Goal: Task Accomplishment & Management: Complete application form

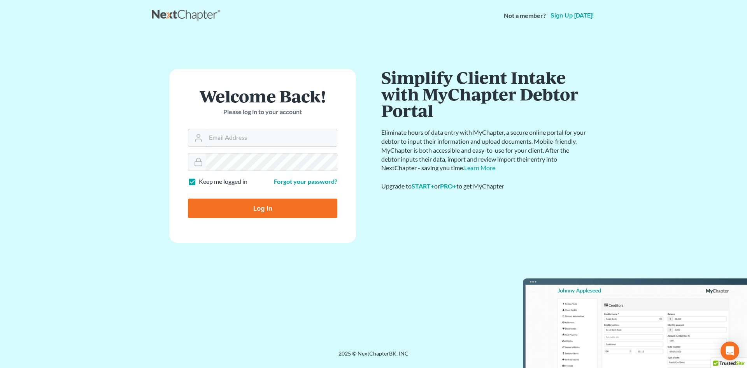
type input "[EMAIL_ADDRESS][DOMAIN_NAME]"
click at [269, 213] on input "Log In" at bounding box center [262, 207] width 149 height 19
type input "Thinking..."
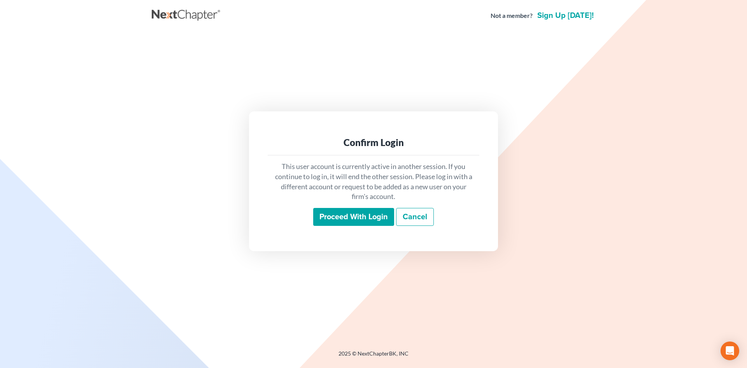
click at [375, 217] on input "Proceed with login" at bounding box center [353, 217] width 81 height 18
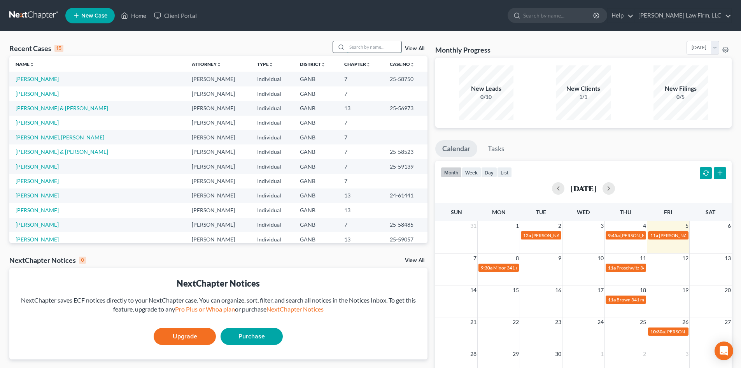
click at [368, 47] on input "search" at bounding box center [374, 46] width 54 height 11
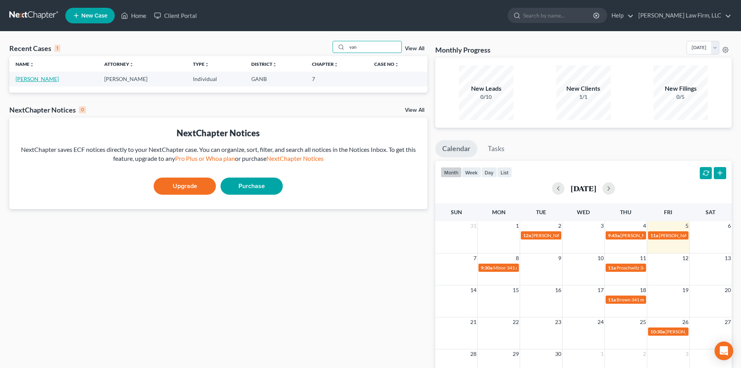
type input "van"
click at [49, 81] on link "[PERSON_NAME]" at bounding box center [37, 78] width 43 height 7
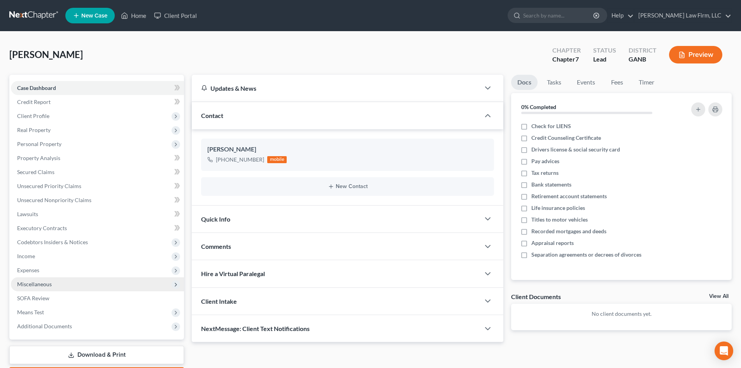
click at [29, 287] on span "Miscellaneous" at bounding box center [97, 284] width 173 height 14
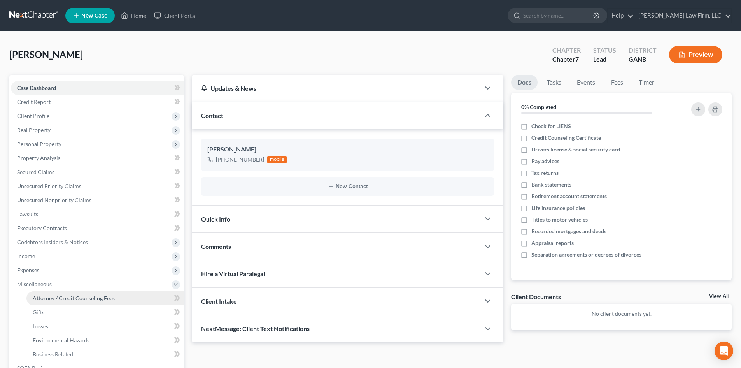
click at [70, 301] on span "Attorney / Credit Counseling Fees" at bounding box center [74, 297] width 82 height 7
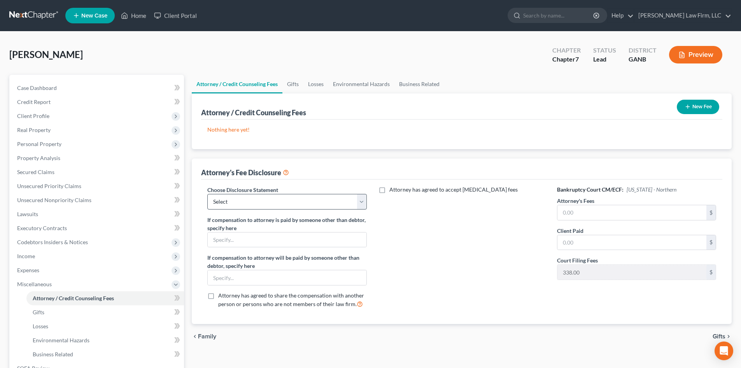
drag, startPoint x: 268, startPoint y: 211, endPoint x: 264, endPoint y: 206, distance: 5.8
click at [268, 211] on div "Choose Disclosure Statement Select Ch 13 / $1500 Ch 13 / $1250 Ch 13 Attorney f…" at bounding box center [287, 250] width 175 height 129
click at [260, 201] on select "Select Ch 13 / $1500 Ch 13 / $1250 Ch 13 Attorney fee Ch 7 Attorney fee" at bounding box center [286, 202] width 159 height 16
select select "3"
click at [207, 194] on select "Select Ch 13 / $1500 Ch 13 / $1250 Ch 13 Attorney fee Ch 7 Attorney fee" at bounding box center [286, 202] width 159 height 16
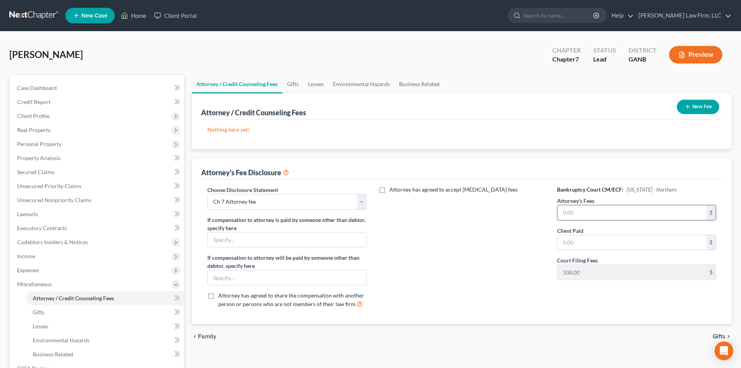
click at [607, 212] on input "text" at bounding box center [631, 212] width 149 height 15
type input "1,250"
click at [692, 108] on button "New Fee" at bounding box center [698, 107] width 42 height 14
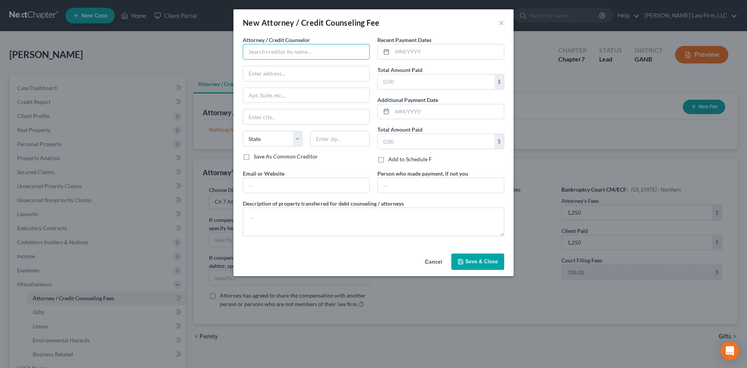
click at [269, 51] on input "text" at bounding box center [306, 52] width 127 height 16
click at [268, 66] on div "Blum Law Firm, LLC" at bounding box center [289, 65] width 81 height 8
type input "Blum Law Firm, LLC"
type input "1854 Independence Square"
type input "Atlanta"
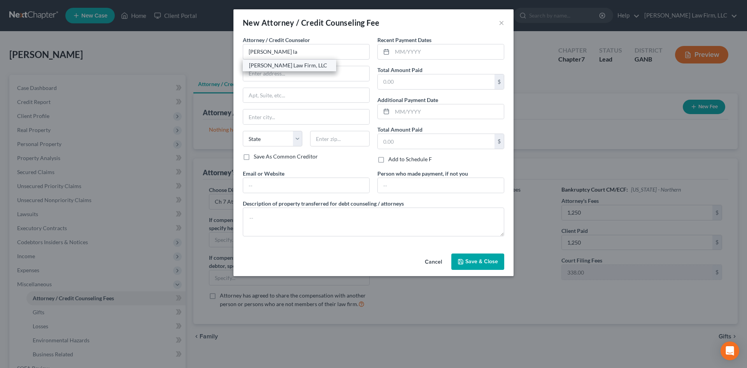
select select "10"
type input "30338"
click at [280, 186] on input "text" at bounding box center [306, 185] width 126 height 15
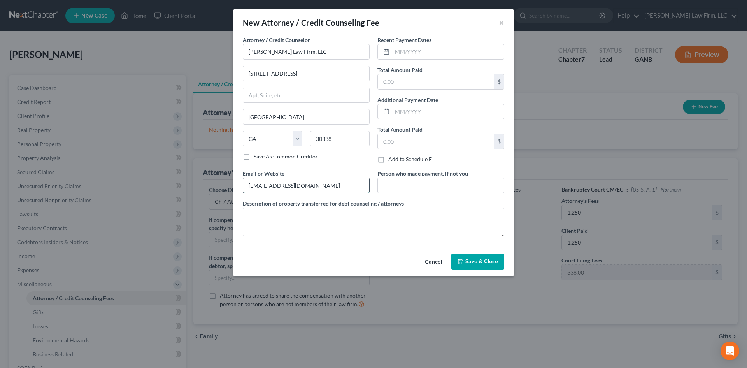
type input "[EMAIL_ADDRESS][DOMAIN_NAME]"
type textarea "Attorney fee; Filing fee; Admin fee"
click at [399, 110] on input "text" at bounding box center [448, 111] width 112 height 15
type input "08/13/2025"
click at [397, 142] on input "text" at bounding box center [436, 141] width 117 height 15
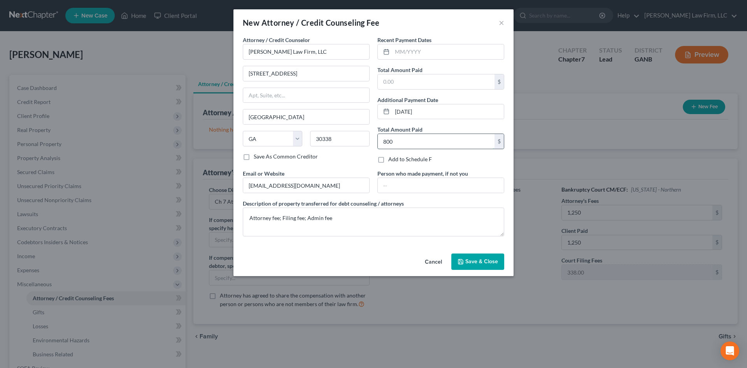
type input "800"
drag, startPoint x: 403, startPoint y: 111, endPoint x: 410, endPoint y: 114, distance: 6.8
click at [410, 114] on input "08/13/2025" at bounding box center [448, 111] width 112 height 15
type input "08/26/2025"
click at [492, 258] on span "Save & Close" at bounding box center [481, 261] width 33 height 7
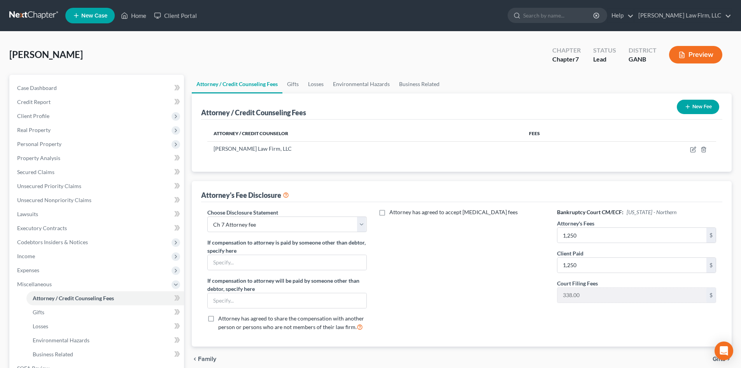
click at [693, 110] on button "New Fee" at bounding box center [698, 107] width 42 height 14
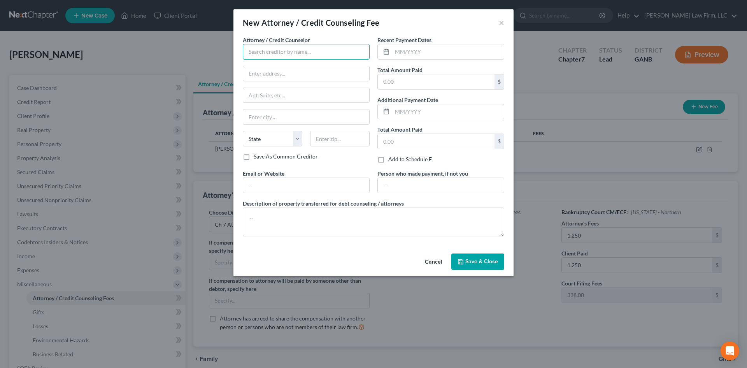
click at [277, 47] on input "text" at bounding box center [306, 52] width 127 height 16
click at [428, 47] on input "text" at bounding box center [448, 51] width 112 height 15
type input "08/26/2025"
type input "20"
click at [310, 50] on input "text" at bounding box center [306, 52] width 127 height 16
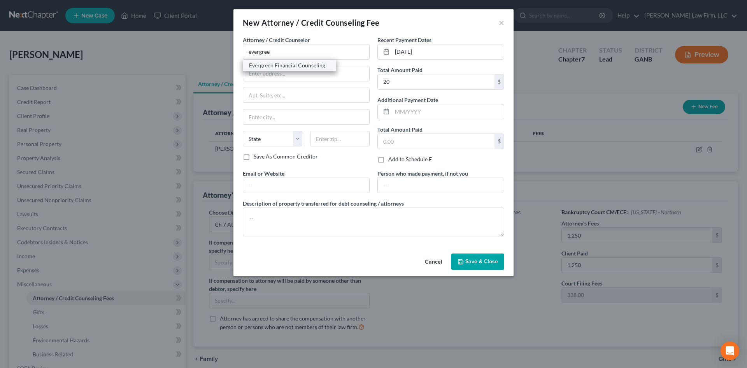
click at [299, 68] on div "Evergreen Financial Counseling" at bounding box center [289, 65] width 81 height 8
type input "Evergreen Financial Counseling"
type input "7137 E. Rancho Vista Dr, Ste B21"
type input "Scottsdale"
select select "3"
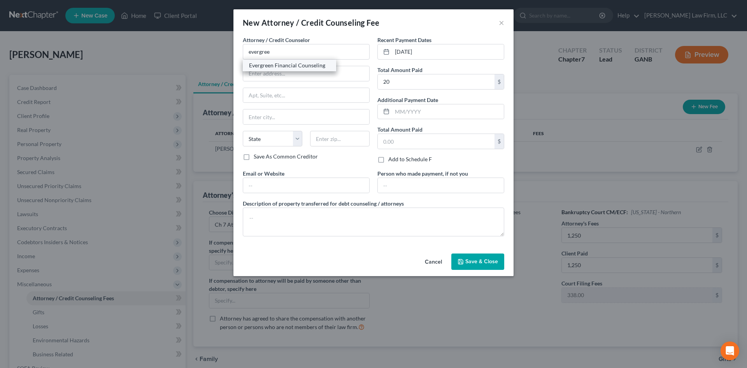
type input "85251"
click at [268, 185] on input "text" at bounding box center [306, 185] width 126 height 15
type input "www.evergreenclass.com"
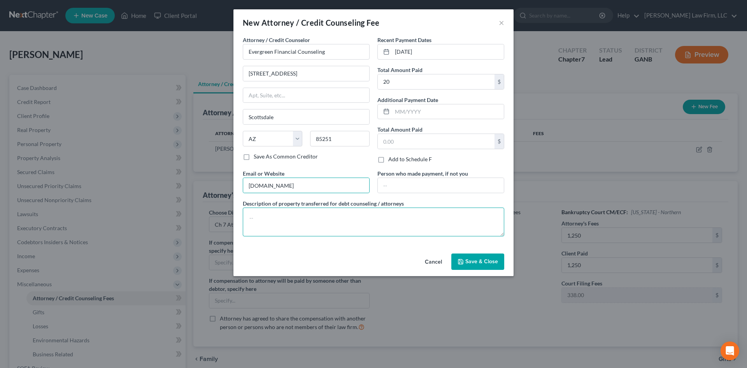
click at [290, 214] on textarea at bounding box center [373, 221] width 261 height 29
type textarea "Credit Counseling"
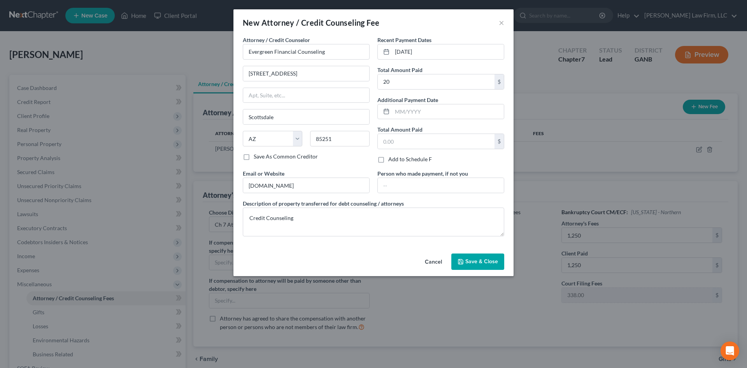
click at [491, 263] on span "Save & Close" at bounding box center [481, 261] width 33 height 7
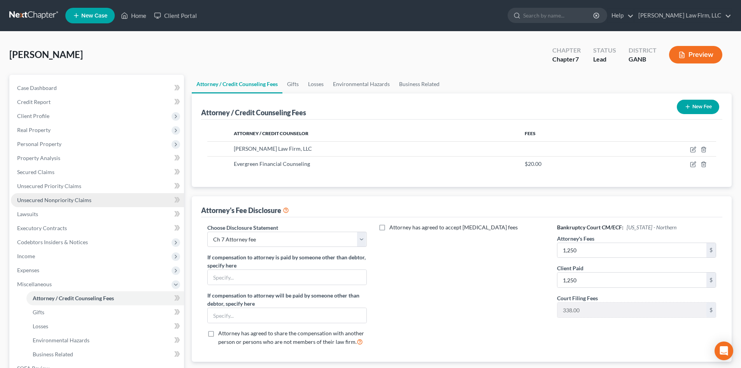
click at [34, 202] on span "Unsecured Nonpriority Claims" at bounding box center [54, 199] width 74 height 7
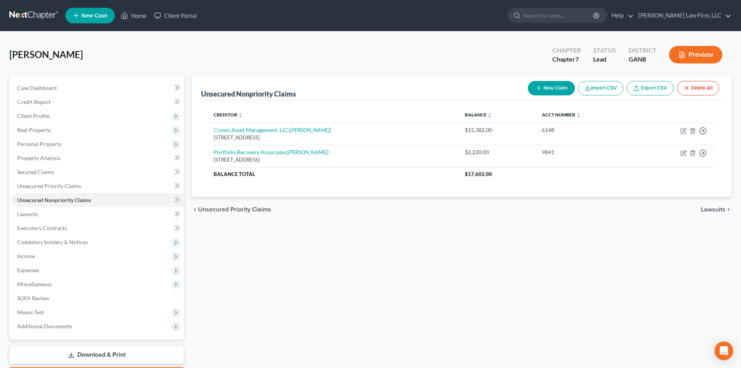
click at [541, 91] on button "New Claim" at bounding box center [551, 88] width 47 height 14
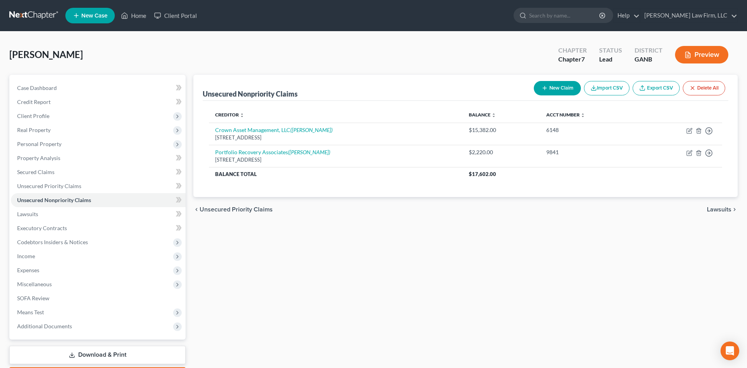
select select "0"
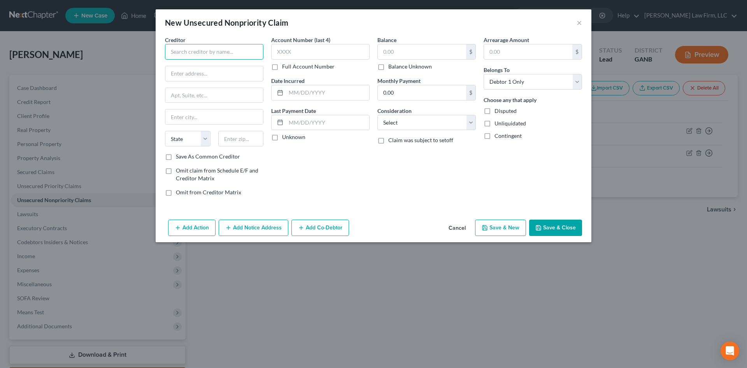
click at [186, 54] on input "text" at bounding box center [214, 52] width 98 height 16
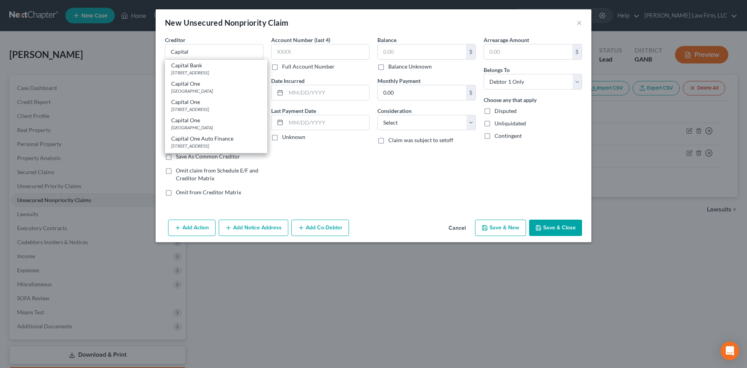
click at [186, 106] on div "Capital One" at bounding box center [216, 102] width 90 height 8
type input "Capital One"
type input "PO Box 31293"
type input "Salt Lake City"
select select "46"
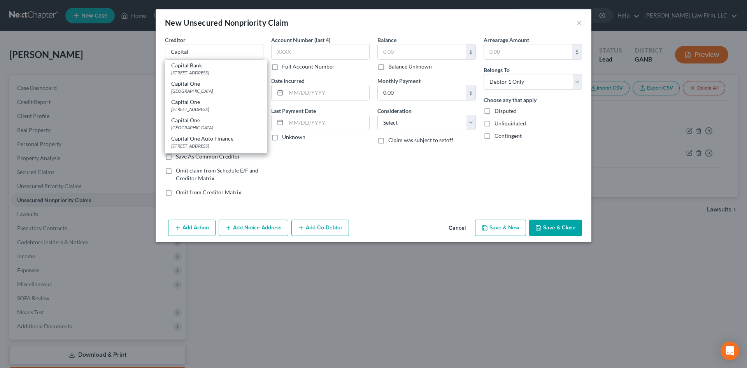
type input "84131"
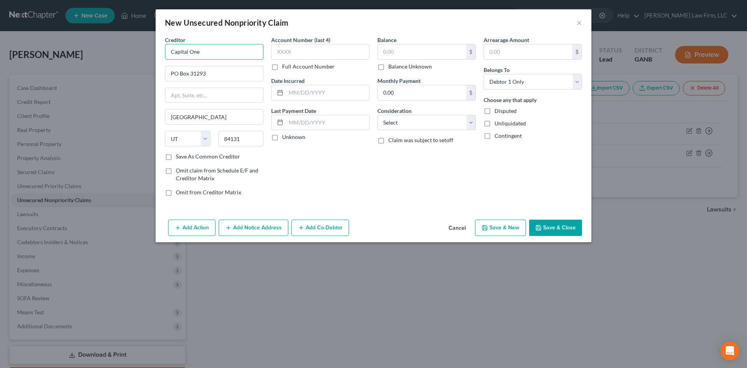
click at [209, 46] on input "Capital One" at bounding box center [214, 52] width 98 height 16
type input "Capital One/Kohls"
click at [309, 54] on input "text" at bounding box center [320, 52] width 98 height 16
type input "3036"
type input "09/14/2019"
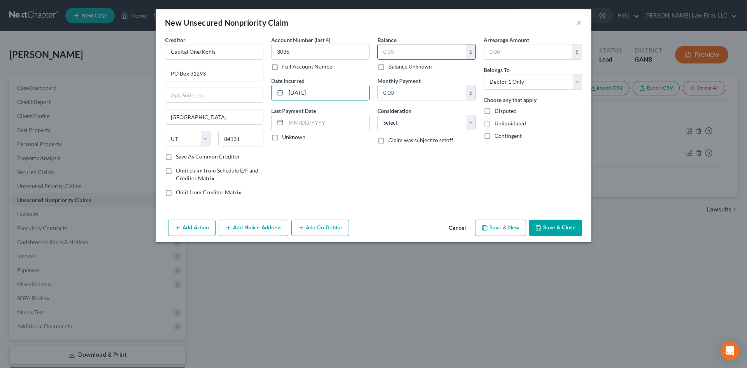
click at [403, 51] on input "text" at bounding box center [422, 51] width 88 height 15
type input "2,067"
click at [428, 116] on select "Select Cable / Satellite Services Collection Agency Credit Card Debt Debt Couns…" at bounding box center [426, 123] width 98 height 16
click at [424, 123] on select "Select Cable / Satellite Services Collection Agency Credit Card Debt Debt Couns…" at bounding box center [426, 123] width 98 height 16
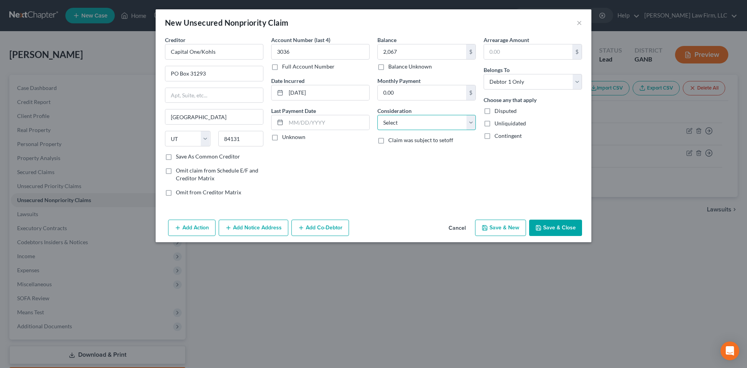
select select "2"
click at [377, 115] on select "Select Cable / Satellite Services Collection Agency Credit Card Debt Debt Couns…" at bounding box center [426, 123] width 98 height 16
click at [488, 231] on button "Save & New" at bounding box center [500, 227] width 51 height 16
select select "0"
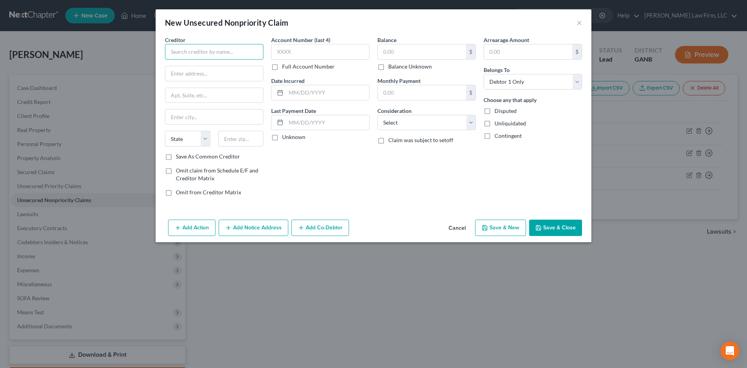
click at [207, 52] on input "text" at bounding box center [214, 52] width 98 height 16
type input "Citibank"
click at [205, 68] on div "Citibank" at bounding box center [211, 65] width 81 height 8
type input "PO Box 6497"
type input "Sioux Falls"
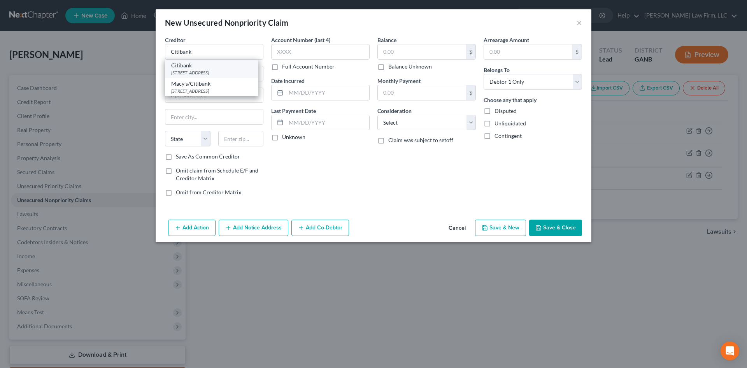
select select "43"
type input "57117"
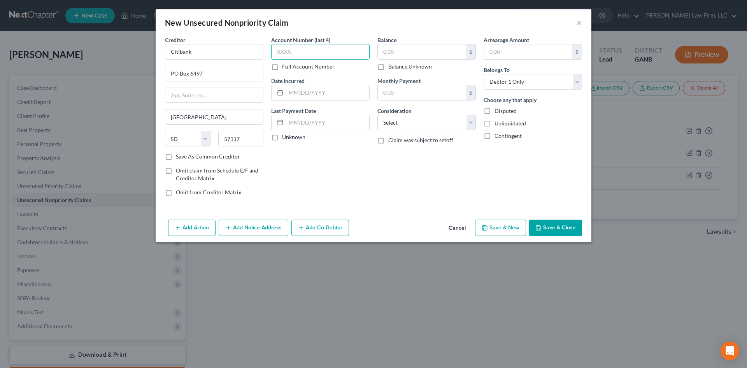
click at [286, 49] on input "text" at bounding box center [320, 52] width 98 height 16
type input "1546"
click at [315, 95] on input "text" at bounding box center [327, 92] width 83 height 15
type input "10/07/2019"
click at [406, 52] on input "text" at bounding box center [422, 51] width 88 height 15
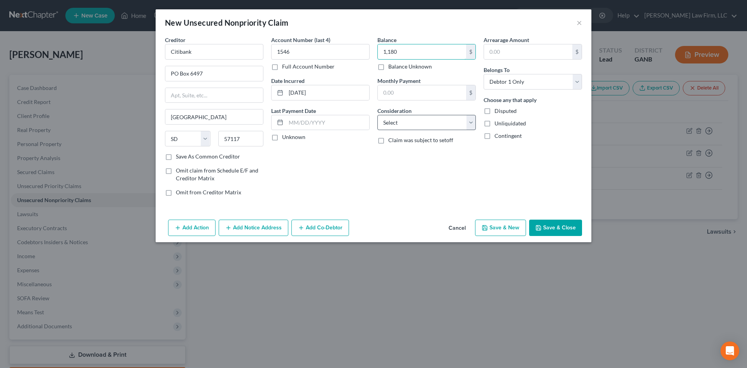
type input "1,180"
click at [416, 118] on select "Select Cable / Satellite Services Collection Agency Credit Card Debt Debt Couns…" at bounding box center [426, 123] width 98 height 16
select select "2"
click at [377, 115] on select "Select Cable / Satellite Services Collection Agency Credit Card Debt Debt Couns…" at bounding box center [426, 123] width 98 height 16
click at [501, 227] on button "Save & New" at bounding box center [500, 227] width 51 height 16
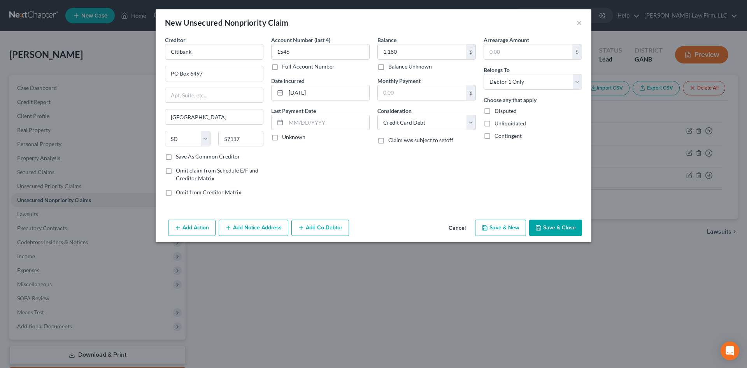
select select "0"
click at [210, 46] on input "text" at bounding box center [214, 52] width 98 height 16
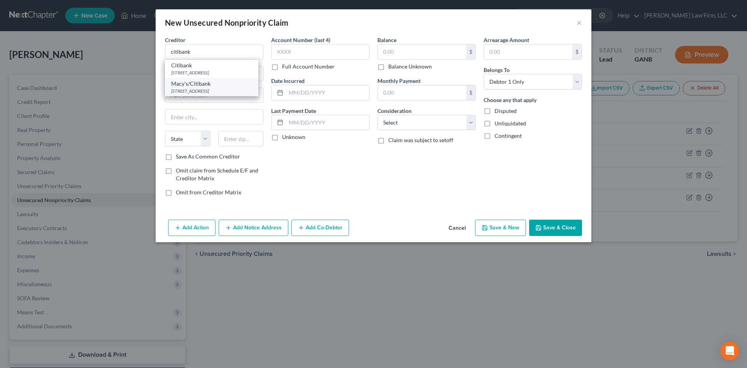
click at [199, 92] on div "PO Box 8218, Monroe, OH 45050" at bounding box center [211, 91] width 81 height 7
type input "Macy's/Citibank"
type input "PO Box 8218"
type input "Monroe"
select select "36"
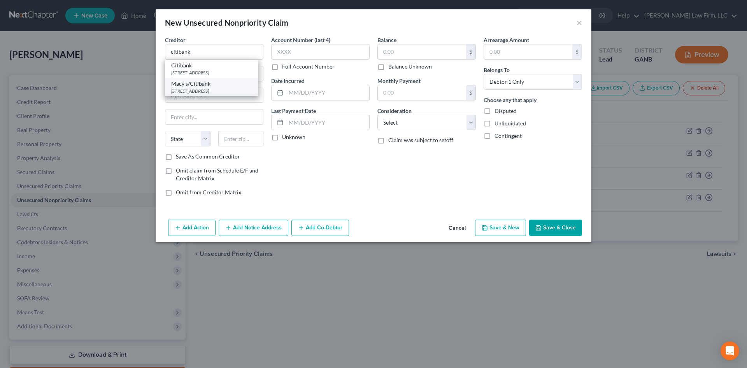
type input "45050"
click at [329, 47] on input "text" at bounding box center [320, 52] width 98 height 16
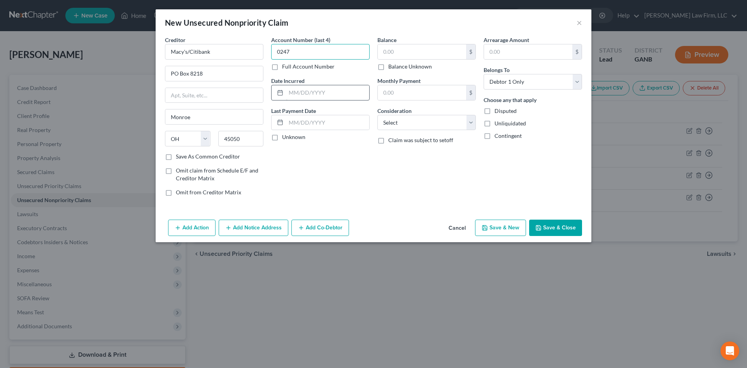
type input "0247"
click at [324, 91] on input "text" at bounding box center [327, 92] width 83 height 15
click at [402, 47] on input "text" at bounding box center [422, 51] width 88 height 15
type input "1,272"
click at [385, 126] on select "Select Cable / Satellite Services Collection Agency Credit Card Debt Debt Couns…" at bounding box center [426, 123] width 98 height 16
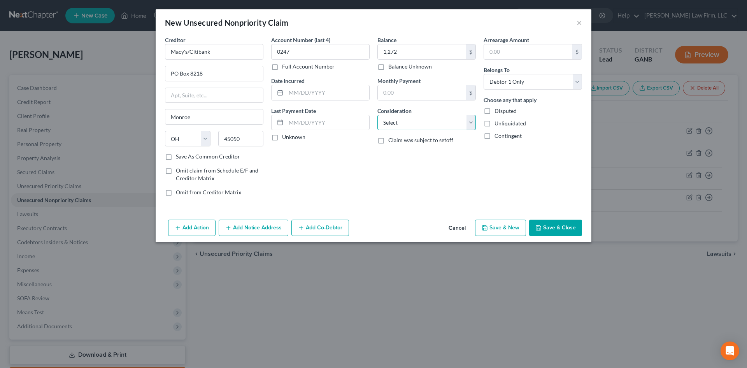
select select "2"
click at [377, 115] on select "Select Cable / Satellite Services Collection Agency Credit Card Debt Debt Couns…" at bounding box center [426, 123] width 98 height 16
drag, startPoint x: 316, startPoint y: 95, endPoint x: 354, endPoint y: 94, distance: 38.1
click at [316, 95] on input "text" at bounding box center [327, 92] width 83 height 15
type input "08/15/2019"
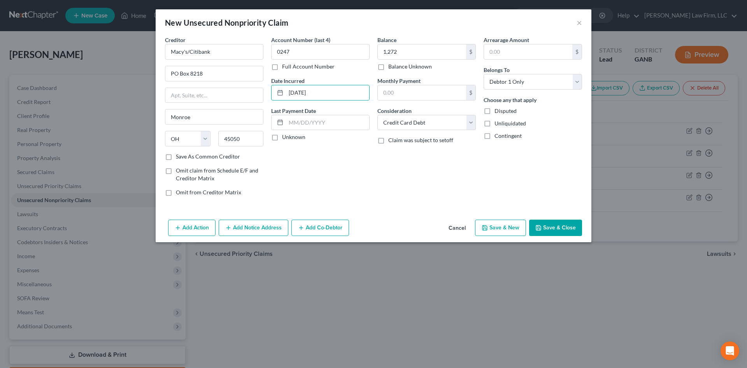
click at [498, 223] on button "Save & New" at bounding box center [500, 227] width 51 height 16
select select "0"
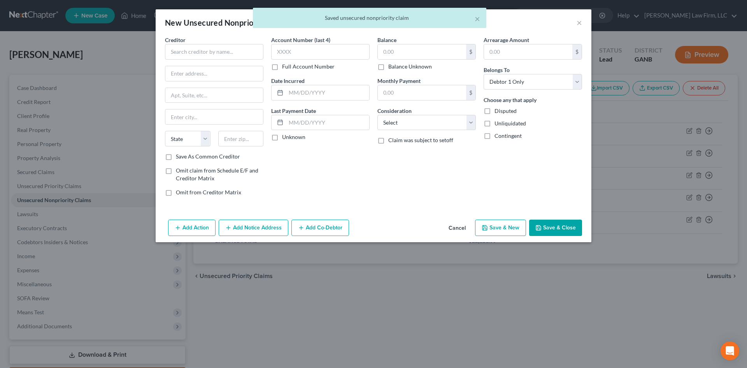
click at [577, 24] on div "× Saved unsecured nonpriority claim" at bounding box center [369, 20] width 747 height 24
click at [577, 22] on div "× Saved unsecured nonpriority claim" at bounding box center [369, 20] width 747 height 24
click at [478, 19] on button "×" at bounding box center [477, 18] width 5 height 9
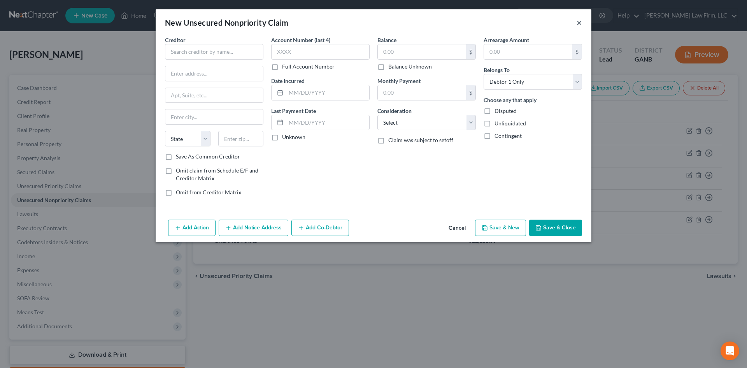
click at [578, 23] on button "×" at bounding box center [578, 22] width 5 height 9
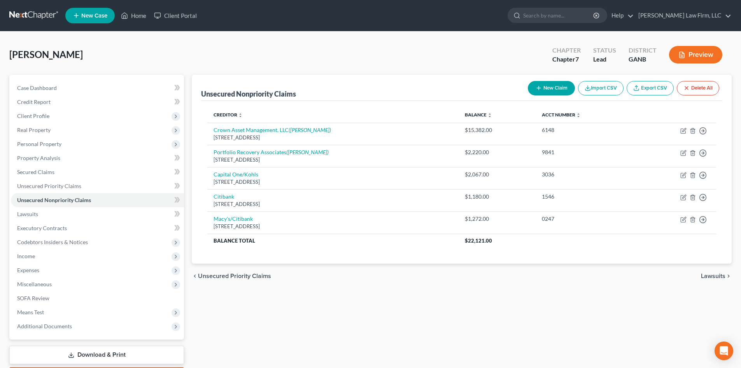
click at [555, 82] on button "New Claim" at bounding box center [551, 88] width 47 height 14
select select "0"
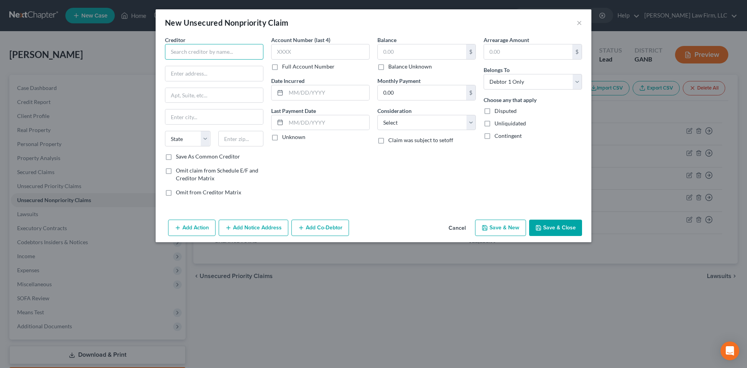
click at [218, 46] on input "text" at bounding box center [214, 52] width 98 height 16
click at [206, 66] on div "First Premier Bank" at bounding box center [211, 65] width 81 height 8
type input "First Premier Bank"
type input "3820 N Louise Ave"
type input "Sioux Falls"
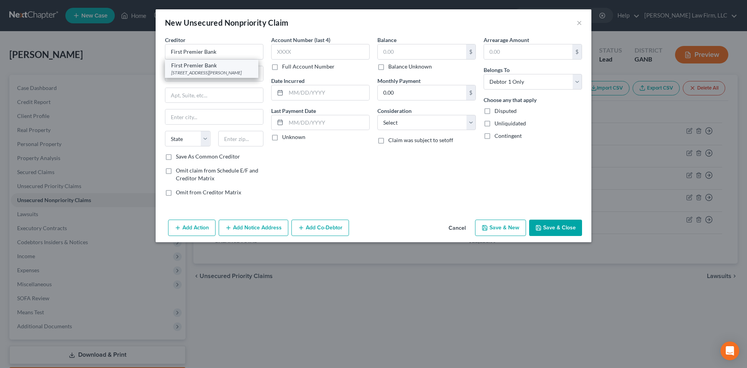
select select "43"
type input "57107"
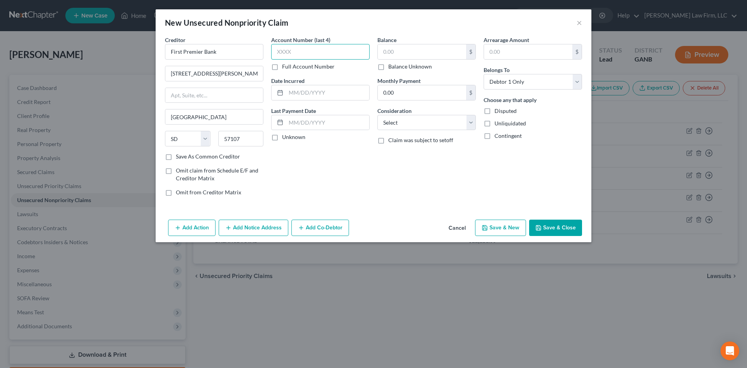
click at [317, 53] on input "text" at bounding box center [320, 52] width 98 height 16
type input "6410"
click at [385, 49] on input "text" at bounding box center [422, 51] width 88 height 15
type input "1,528"
click at [337, 90] on input "text" at bounding box center [327, 92] width 83 height 15
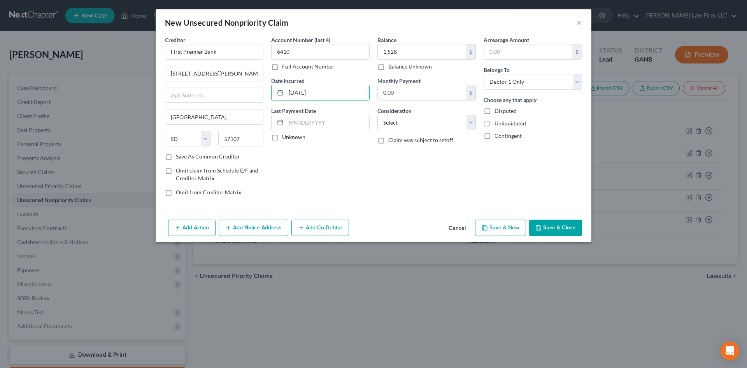
type input "10/08/2019"
click at [361, 181] on div "Account Number (last 4) 6410 Full Account Number Date Incurred 10/08/2019 Last …" at bounding box center [320, 119] width 106 height 166
click at [411, 122] on select "Select Cable / Satellite Services Collection Agency Credit Card Debt Debt Couns…" at bounding box center [426, 123] width 98 height 16
select select "2"
click at [377, 115] on select "Select Cable / Satellite Services Collection Agency Credit Card Debt Debt Couns…" at bounding box center [426, 123] width 98 height 16
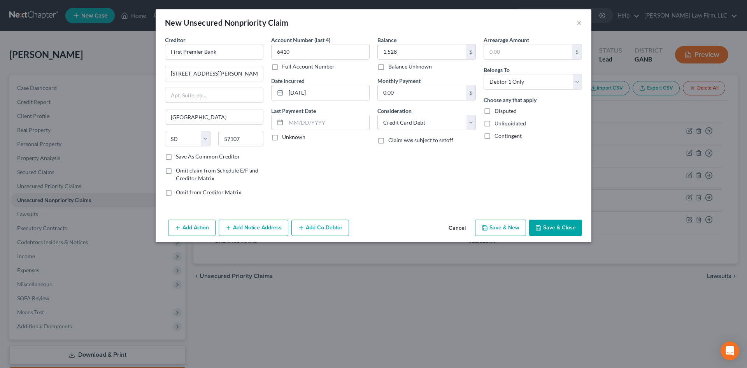
click at [508, 229] on button "Save & New" at bounding box center [500, 227] width 51 height 16
select select "0"
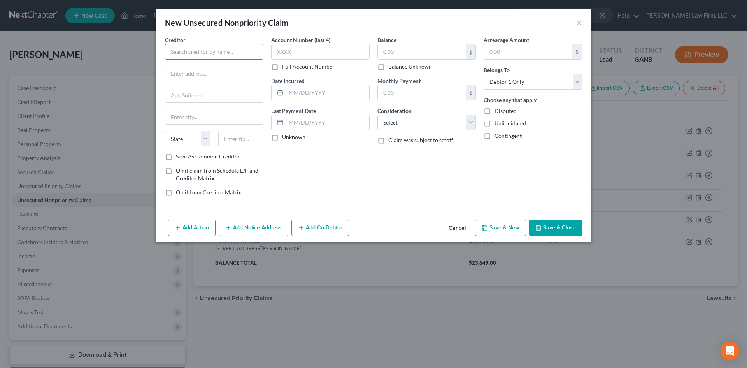
click at [179, 45] on input "text" at bounding box center [214, 52] width 98 height 16
click at [188, 72] on div "PO Box 71757, Philadelphia, PA 19176" at bounding box center [211, 72] width 81 height 7
type input "Synchrony Bank"
type input "PO Box 71757"
type input "Philadelphia"
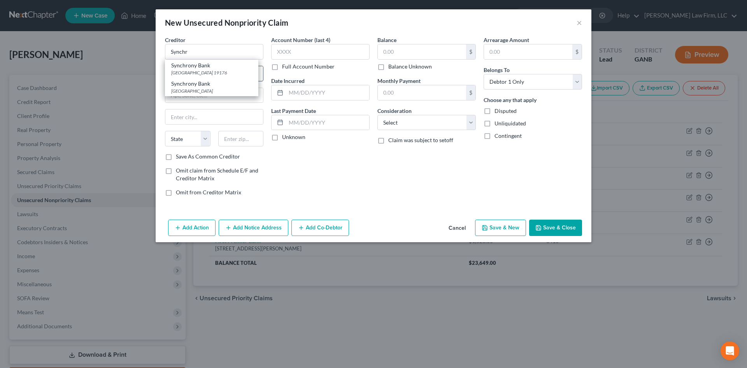
select select "39"
type input "19176"
click at [232, 57] on input "Synchrony Bank" at bounding box center [214, 52] width 98 height 16
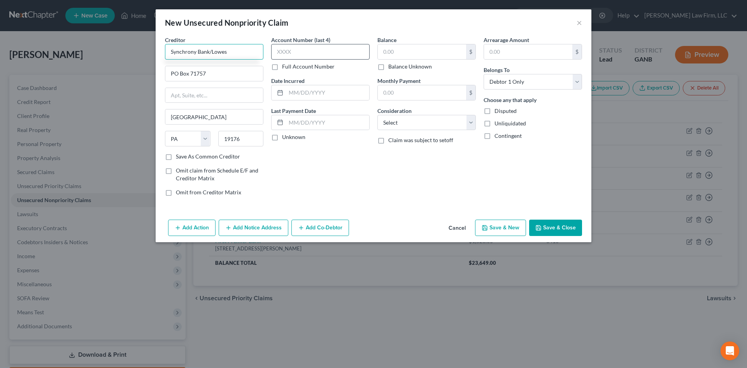
type input "Synchrony Bank/Lowes"
click at [329, 54] on input "text" at bounding box center [320, 52] width 98 height 16
type input "0753"
click at [411, 49] on input "text" at bounding box center [422, 51] width 88 height 15
type input "377"
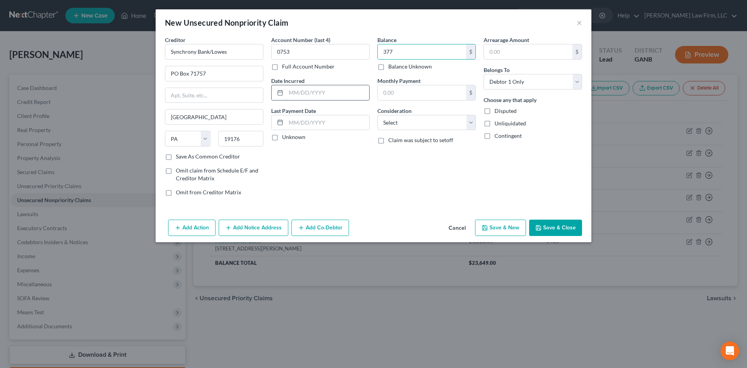
click at [311, 91] on input "text" at bounding box center [327, 92] width 83 height 15
type input "02/26/2021"
click at [404, 121] on select "Select Cable / Satellite Services Collection Agency Credit Card Debt Debt Couns…" at bounding box center [426, 123] width 98 height 16
select select "2"
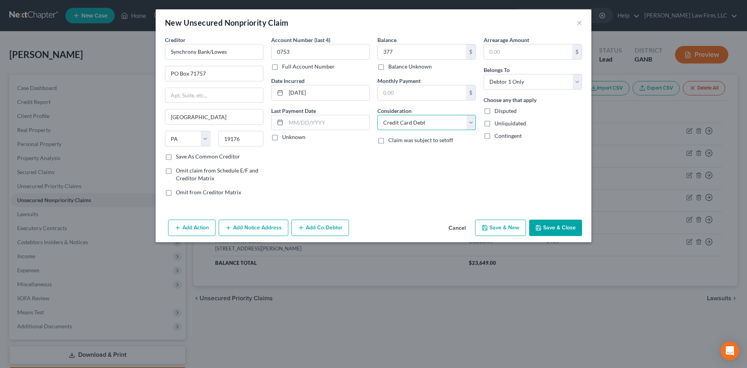
click at [377, 115] on select "Select Cable / Satellite Services Collection Agency Credit Card Debt Debt Couns…" at bounding box center [426, 123] width 98 height 16
click at [501, 231] on button "Save & New" at bounding box center [500, 227] width 51 height 16
select select "0"
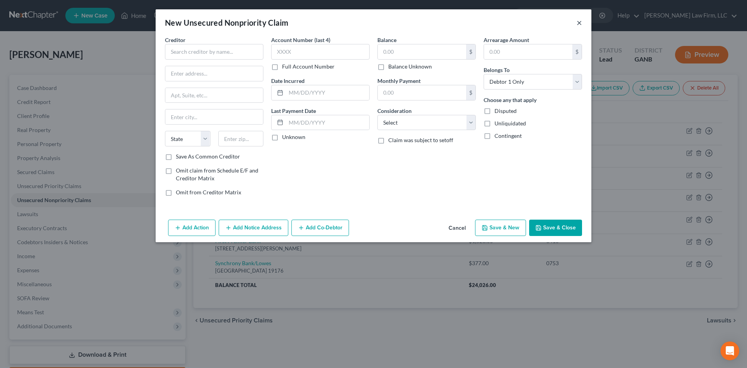
click at [579, 24] on button "×" at bounding box center [578, 22] width 5 height 9
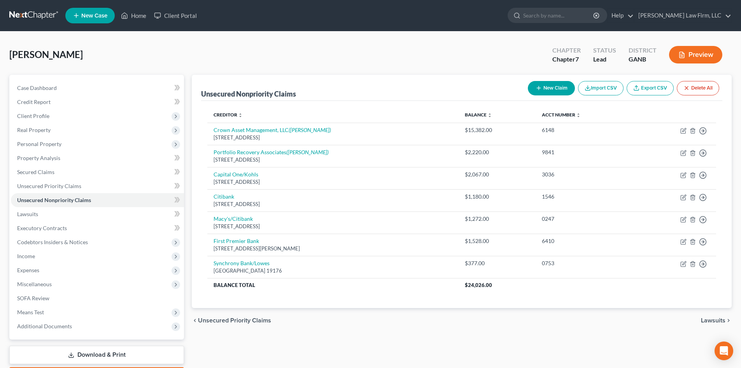
click at [559, 86] on button "New Claim" at bounding box center [551, 88] width 47 height 14
select select "0"
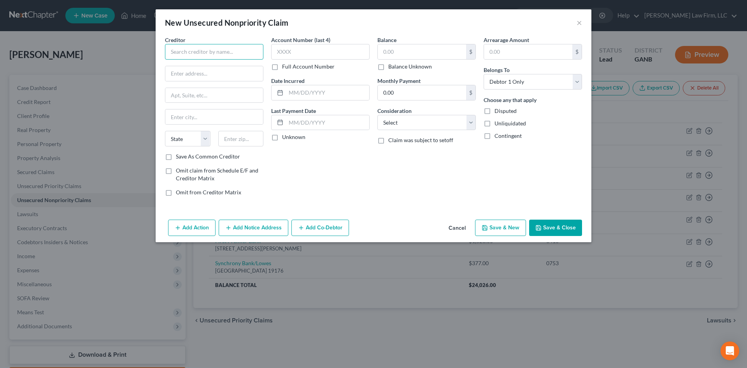
click at [197, 46] on input "text" at bounding box center [214, 52] width 98 height 16
click at [195, 65] on div "Comenity Capital Bank" at bounding box center [211, 65] width 81 height 8
type input "Comenity Capital Bank"
type input "PO Box 182120"
type input "Columbus"
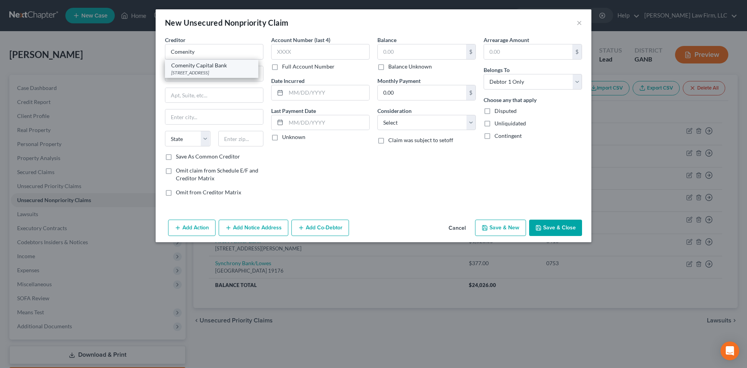
select select "36"
type input "43218"
click at [200, 51] on input "Comenity Capital Bank" at bounding box center [214, 52] width 98 height 16
type input "Comenity Bank"
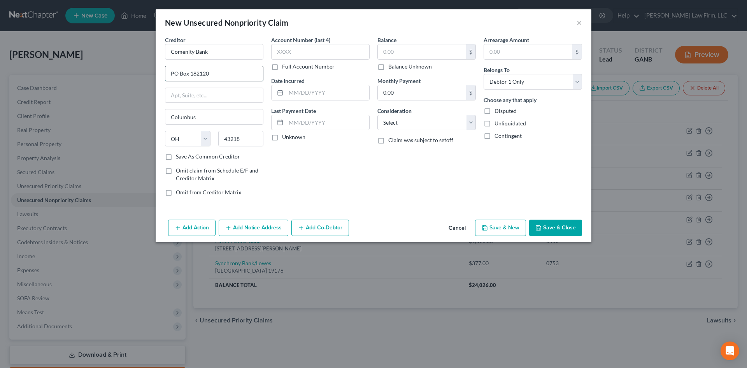
drag, startPoint x: 199, startPoint y: 74, endPoint x: 232, endPoint y: 74, distance: 32.7
click at [232, 74] on input "PO Box 182120" at bounding box center [214, 73] width 98 height 15
type input "PO Box 182789"
click at [327, 174] on div "Account Number (last 4) Full Account Number Date Incurred Last Payment Date Unk…" at bounding box center [320, 119] width 106 height 166
click at [316, 55] on input "text" at bounding box center [320, 52] width 98 height 16
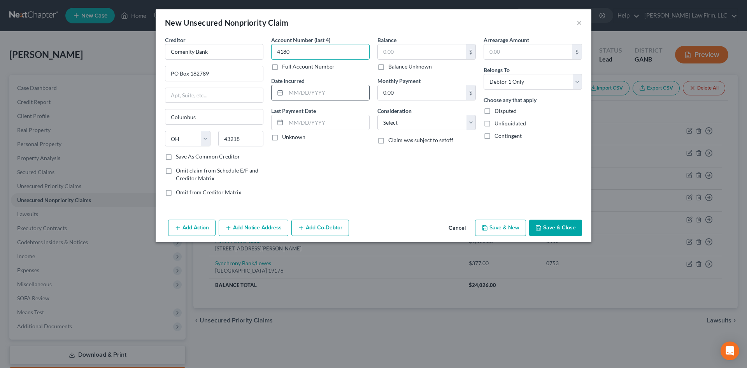
type input "4180"
click at [315, 92] on input "text" at bounding box center [327, 92] width 83 height 15
type input "10/19/2018"
click at [372, 115] on div "Account Number (last 4) 4180 Full Account Number Date Incurred 10/19/2018 Last …" at bounding box center [320, 119] width 106 height 166
click at [403, 123] on select "Select Cable / Satellite Services Collection Agency Credit Card Debt Debt Couns…" at bounding box center [426, 123] width 98 height 16
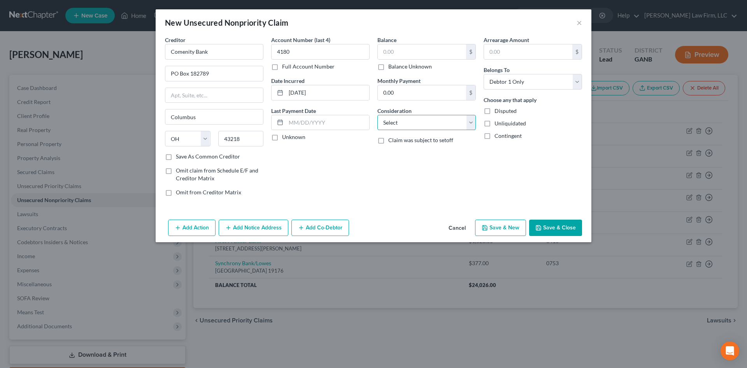
select select "2"
click at [377, 115] on select "Select Cable / Satellite Services Collection Agency Credit Card Debt Debt Couns…" at bounding box center [426, 123] width 98 height 16
click at [410, 162] on div "Balance $ Balance Unknown Balance Undetermined $ Balance Unknown Monthly Paymen…" at bounding box center [426, 119] width 106 height 166
click at [396, 52] on input "text" at bounding box center [422, 51] width 88 height 15
type input "1,266"
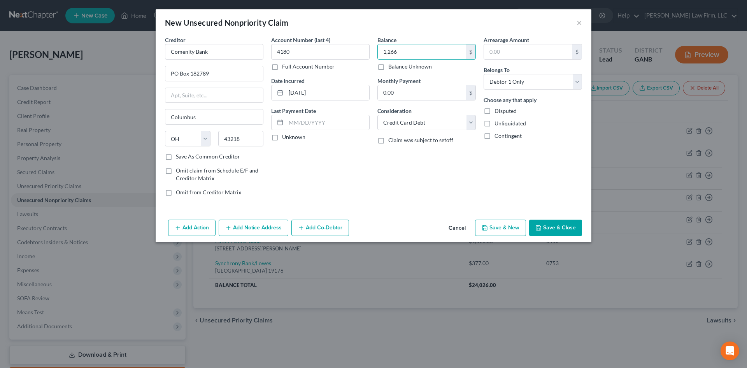
click at [505, 228] on button "Save & New" at bounding box center [500, 227] width 51 height 16
select select "0"
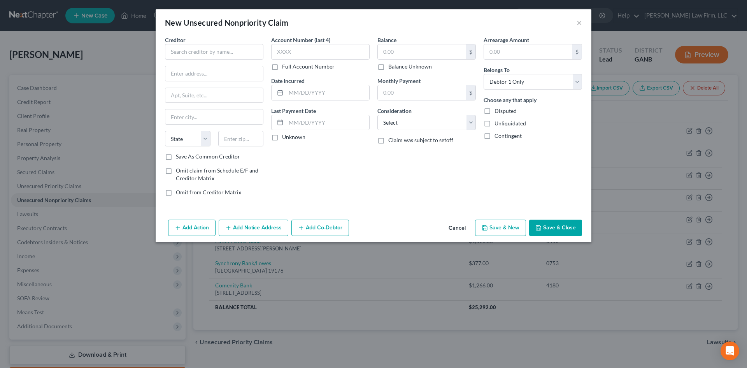
click at [204, 42] on div "Creditor *" at bounding box center [214, 48] width 98 height 24
click at [203, 53] on input "text" at bounding box center [214, 52] width 98 height 16
type input "Exeter Finance"
type input "PO Box 166097"
type input "75016"
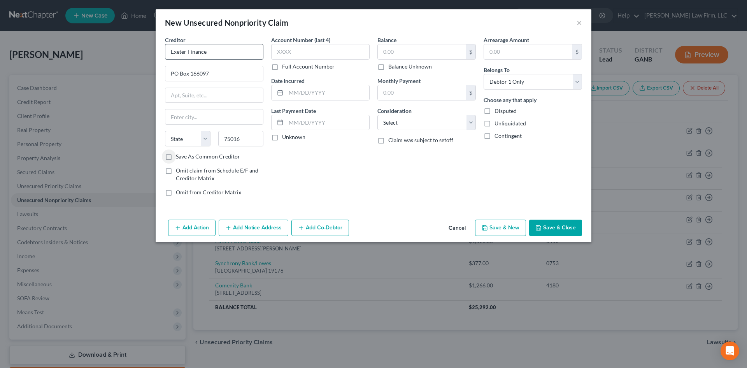
type input "Irving"
select select "45"
click at [293, 51] on input "text" at bounding box center [320, 52] width 98 height 16
type input "1001"
type input "04/26/202316648"
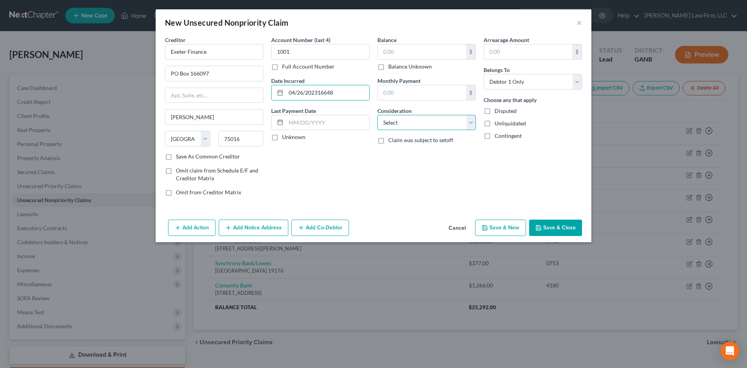
click at [403, 127] on select "Select Cable / Satellite Services Collection Agency Credit Card Debt Debt Couns…" at bounding box center [426, 123] width 98 height 16
select select "4"
click at [377, 115] on select "Select Cable / Satellite Services Collection Agency Credit Card Debt Debt Couns…" at bounding box center [426, 123] width 98 height 16
click at [547, 228] on button "Save & Close" at bounding box center [555, 227] width 53 height 16
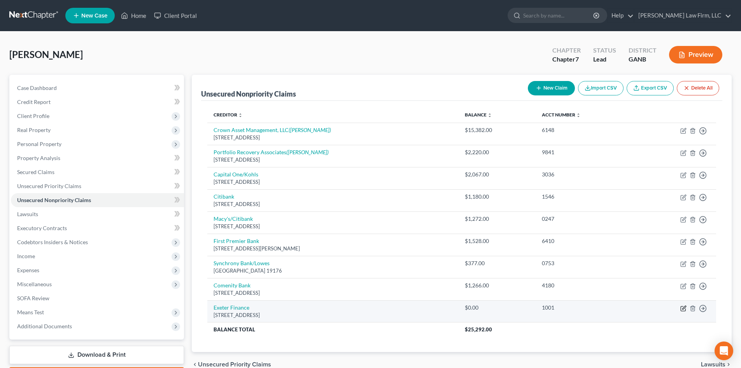
click at [684, 307] on icon "button" at bounding box center [683, 308] width 6 height 6
select select "45"
select select "4"
select select "0"
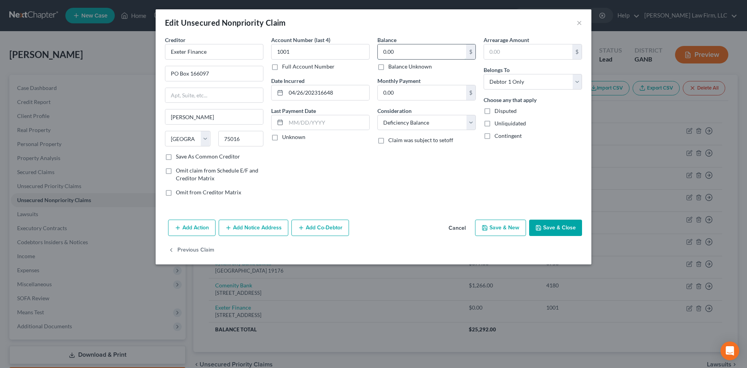
click at [397, 51] on input "0.00" at bounding box center [422, 51] width 88 height 15
type input "16,648"
click at [335, 87] on input "04/26/202316648" at bounding box center [327, 92] width 83 height 15
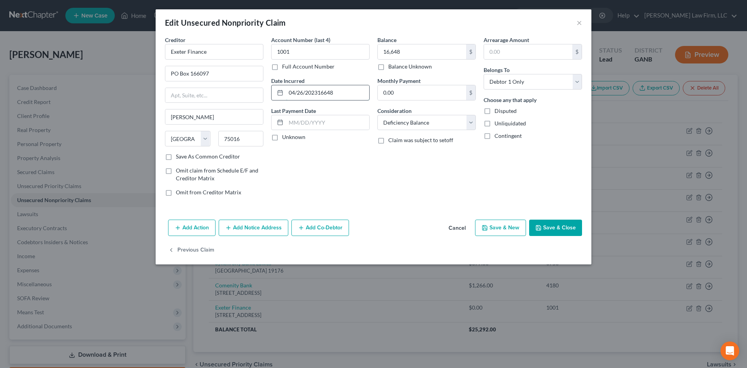
click at [335, 87] on input "04/26/202316648" at bounding box center [327, 92] width 83 height 15
type input "04/26/2023"
click at [541, 224] on button "Save & Close" at bounding box center [555, 227] width 53 height 16
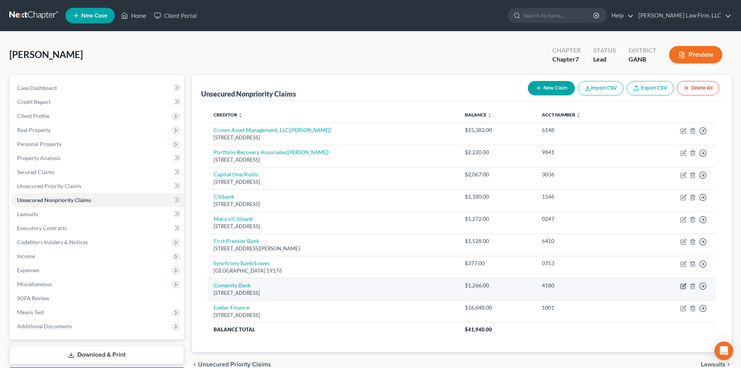
click at [683, 285] on icon "button" at bounding box center [684, 285] width 4 height 4
select select "36"
select select "2"
select select "0"
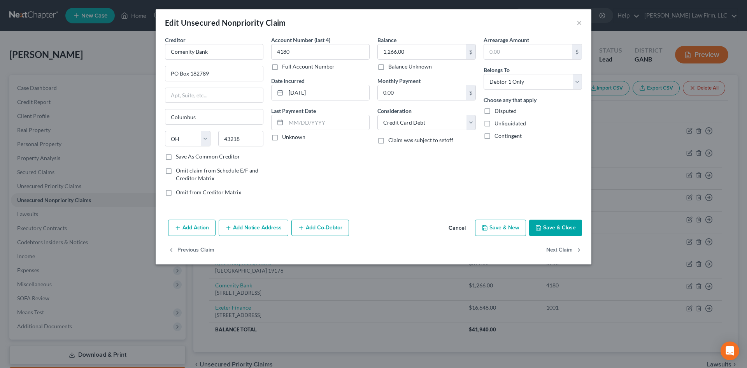
click at [264, 225] on button "Add Notice Address" at bounding box center [254, 227] width 70 height 16
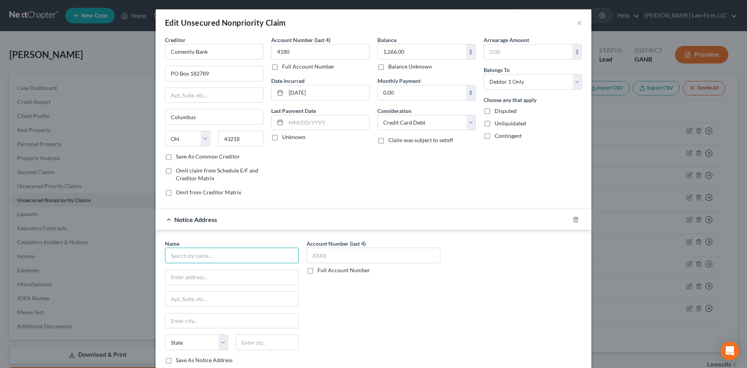
click at [244, 253] on input "text" at bounding box center [232, 255] width 134 height 16
click at [207, 274] on div "PO Box 182120, Columbus, OH 43218" at bounding box center [211, 276] width 81 height 7
type input "Comenity Capital Bank"
type input "PO Box 182120"
type input "Columbus"
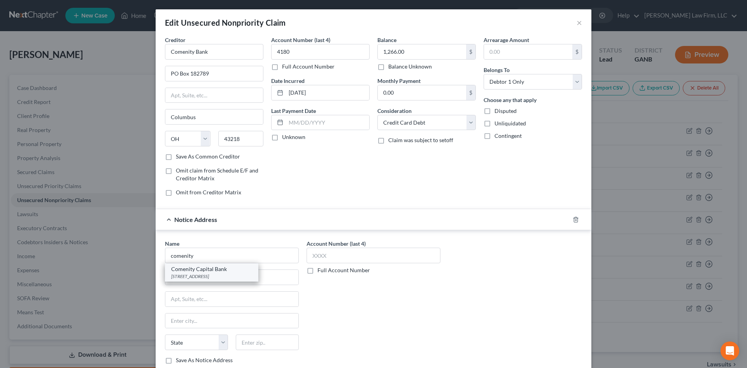
select select "36"
type input "43218"
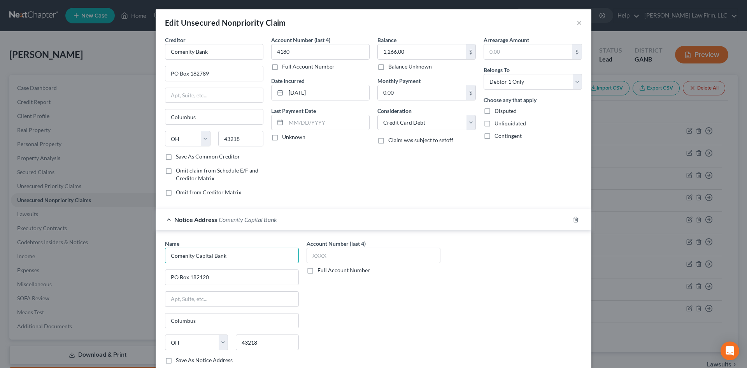
click at [203, 255] on input "Comenity Capital Bank" at bounding box center [232, 255] width 134 height 16
type input "Comenity Bank"
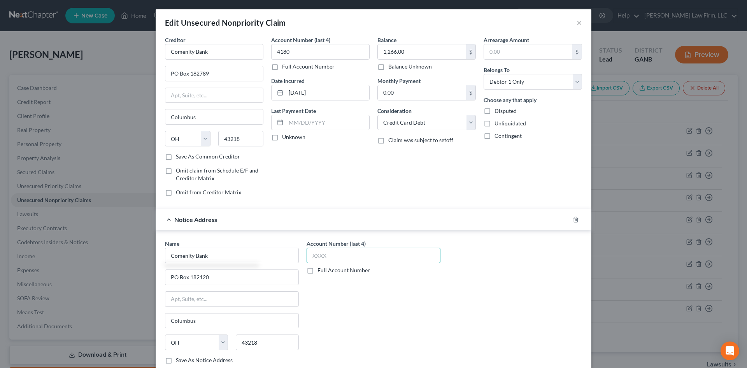
click at [348, 263] on input "text" at bounding box center [373, 255] width 134 height 16
type input "4180"
click at [282, 56] on input "4180" at bounding box center [320, 52] width 98 height 16
type input "4193"
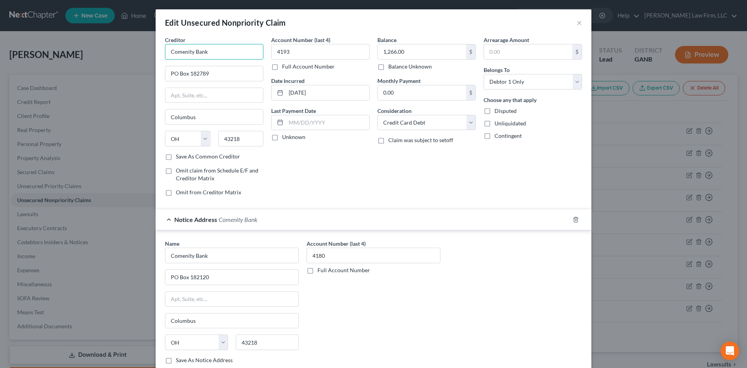
click at [203, 55] on input "Comenity Bank" at bounding box center [214, 52] width 98 height 16
click at [203, 57] on input "Comenity Bank" at bounding box center [214, 52] width 98 height 16
click at [331, 93] on input "10/19/2018" at bounding box center [327, 92] width 83 height 15
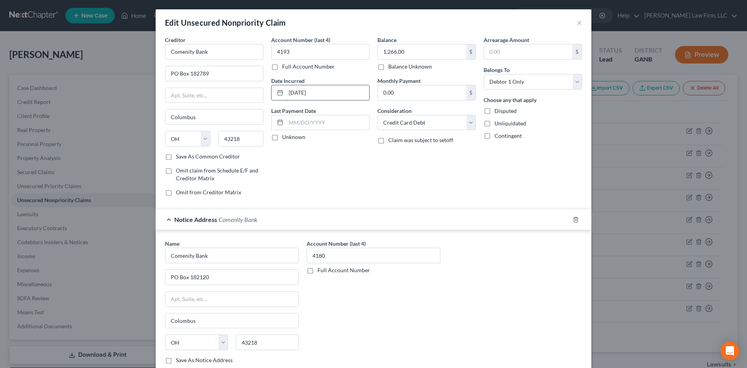
click at [331, 93] on input "10/19/2018" at bounding box center [327, 92] width 83 height 15
click at [331, 89] on input "08/28/2024" at bounding box center [327, 92] width 83 height 15
click at [335, 99] on input "08/28/2024" at bounding box center [327, 92] width 83 height 15
click at [366, 202] on form "Creditor * Comenity Bank PO Box 182789 Columbus State AL AK AR AZ CA CO CT DE D…" at bounding box center [373, 206] width 417 height 340
click at [317, 92] on input "08/28/2024" at bounding box center [327, 92] width 83 height 15
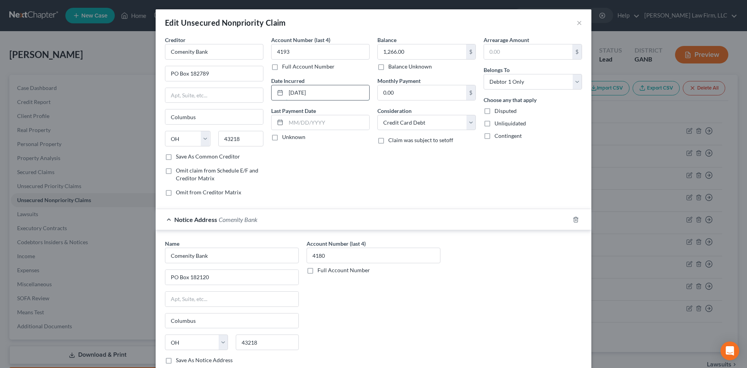
click at [317, 92] on input "08/28/2024" at bounding box center [327, 92] width 83 height 15
type input "10/19/2018"
click at [425, 180] on div "Balance 1,266.00 $ Balance Unknown Balance Undetermined 1,266.00 $ Balance Unkn…" at bounding box center [426, 119] width 106 height 166
click at [396, 120] on select "Select Cable / Satellite Services Collection Agency Credit Card Debt Debt Couns…" at bounding box center [426, 123] width 98 height 16
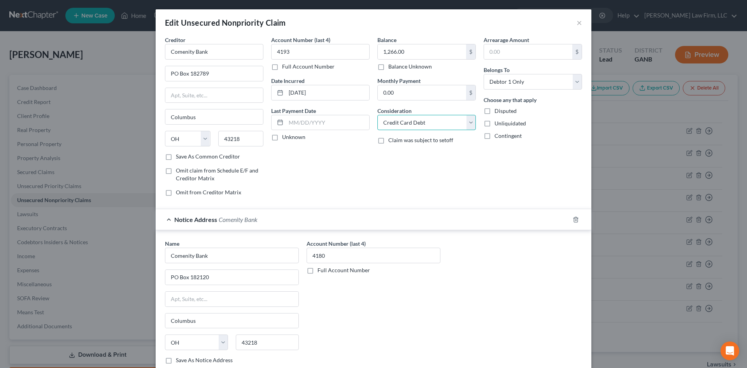
select select "1"
click at [377, 115] on select "Select Cable / Satellite Services Collection Agency Credit Card Debt Debt Couns…" at bounding box center [426, 123] width 98 height 16
click at [189, 53] on input "Comenity Bank" at bounding box center [214, 52] width 98 height 16
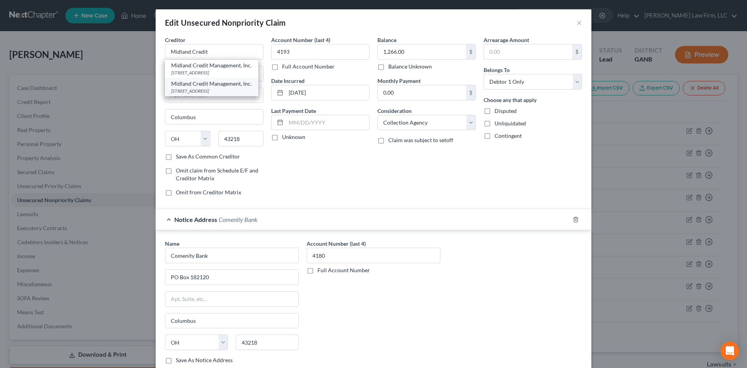
click at [191, 94] on div "PO Box 2037, Warren, MI 48090" at bounding box center [211, 91] width 81 height 7
type input "Midland Credit Management, Inc."
type input "PO Box 2037"
type input "Warren"
select select "23"
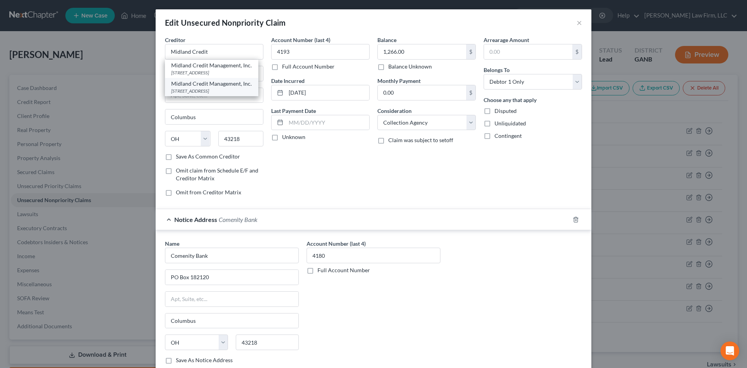
type input "48090"
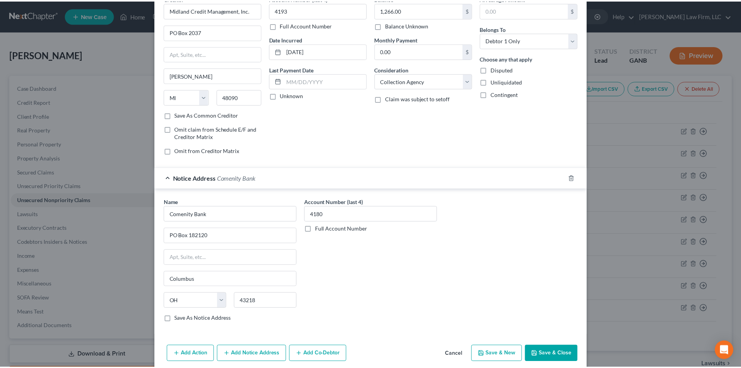
scroll to position [74, 0]
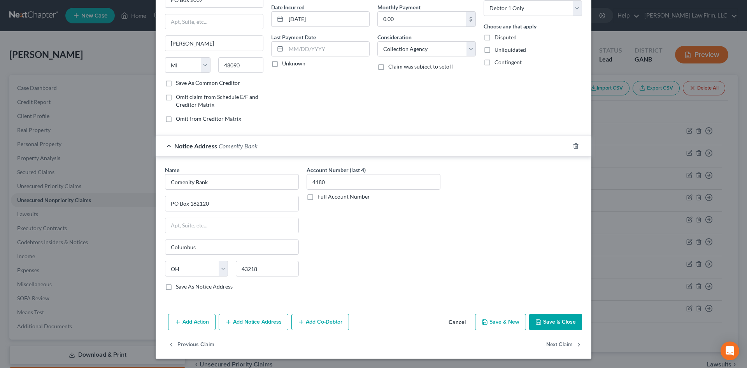
click at [562, 327] on button "Save & Close" at bounding box center [555, 321] width 53 height 16
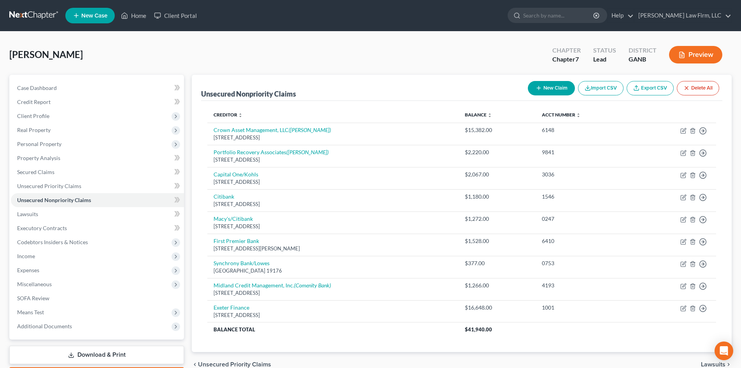
click at [553, 85] on button "New Claim" at bounding box center [551, 88] width 47 height 14
select select "0"
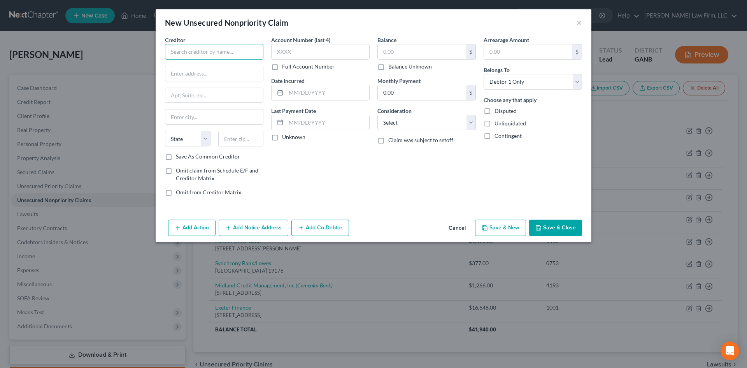
click at [235, 51] on input "text" at bounding box center [214, 52] width 98 height 16
click at [227, 64] on div "Portfolio Recovery Associates" at bounding box center [211, 65] width 81 height 8
type input "Portfolio Recovery Associates"
type input "120 Corporate Blvd, Ste 100"
type input "Norfolk"
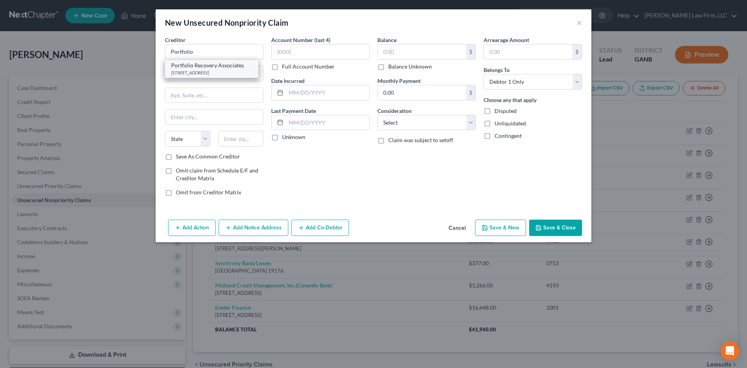
select select "48"
type input "23502"
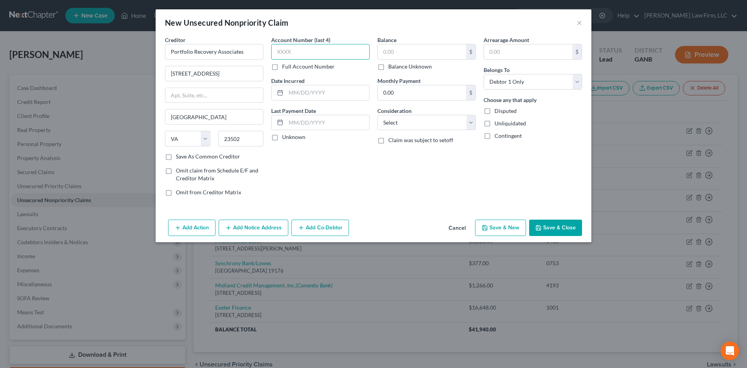
click at [285, 53] on input "text" at bounding box center [320, 52] width 98 height 16
type input "9841"
click at [425, 56] on input "text" at bounding box center [422, 51] width 88 height 15
type input "2,219"
click at [411, 122] on select "Select Cable / Satellite Services Collection Agency Credit Card Debt Debt Couns…" at bounding box center [426, 123] width 98 height 16
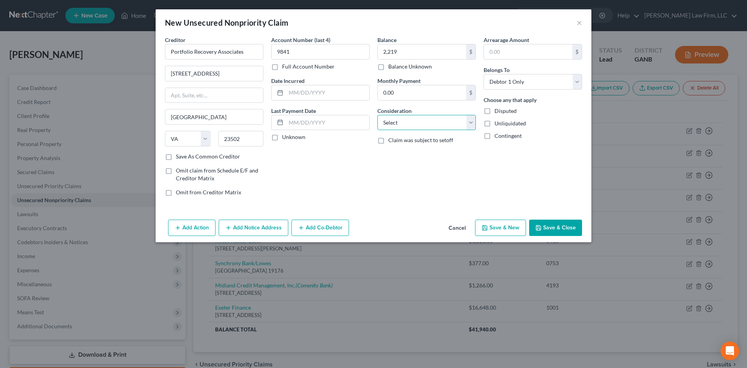
select select "1"
click at [377, 115] on select "Select Cable / Satellite Services Collection Agency Credit Card Debt Debt Couns…" at bounding box center [426, 123] width 98 height 16
click at [311, 94] on input "text" at bounding box center [327, 92] width 83 height 15
type input "05/24/2024"
click at [503, 226] on button "Save & New" at bounding box center [500, 227] width 51 height 16
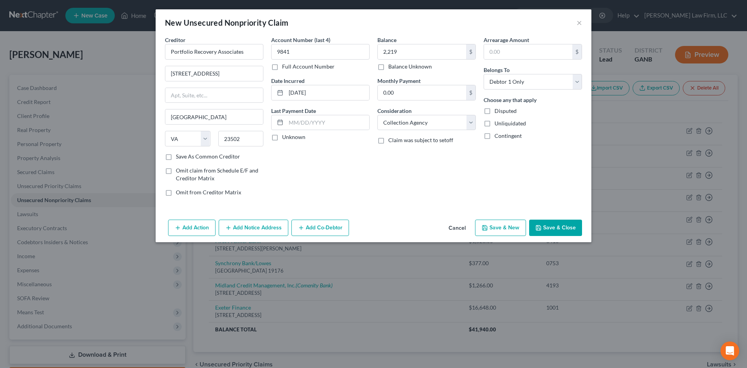
select select "0"
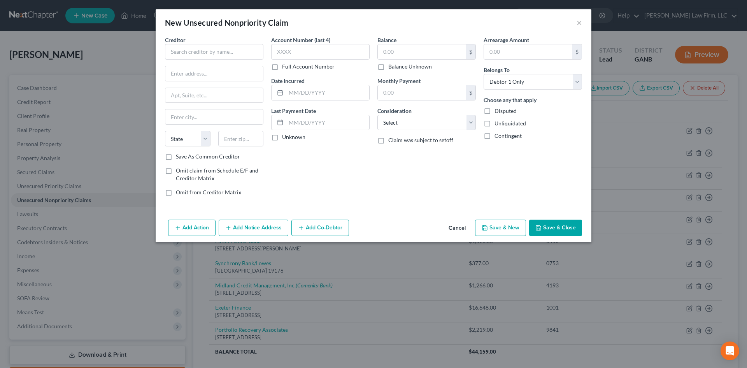
click at [191, 42] on div "Creditor *" at bounding box center [214, 48] width 98 height 24
click at [193, 54] on input "text" at bounding box center [214, 52] width 98 height 16
type input "Credit Systems International Inc"
type input "1277 Country Club Lane"
type input "76112"
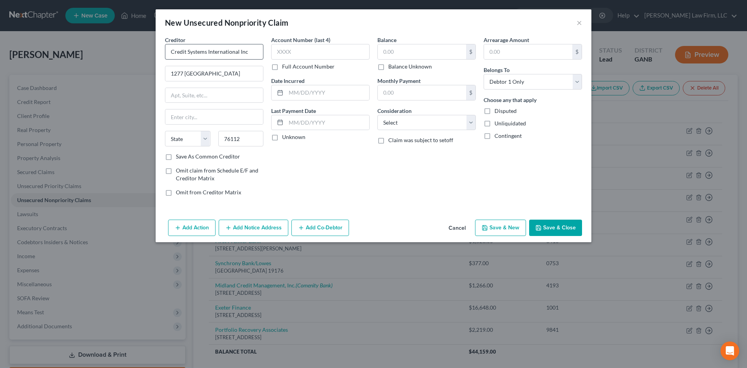
type input "Fort Worth"
select select "45"
click at [313, 52] on input "text" at bounding box center [320, 52] width 98 height 16
type input "7146"
click at [314, 87] on input "text" at bounding box center [327, 92] width 83 height 15
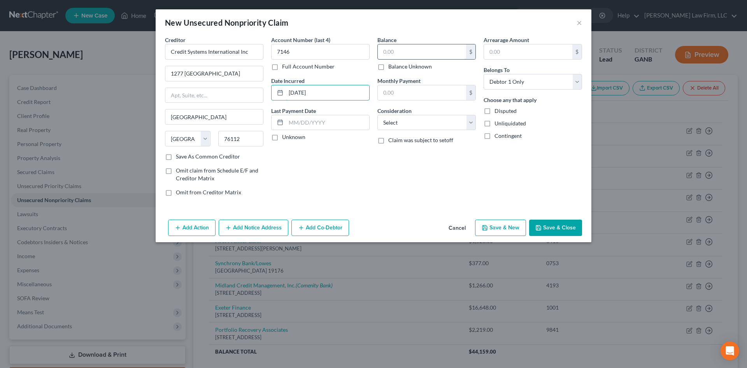
type input "10/04/2024"
click at [392, 52] on input "text" at bounding box center [422, 51] width 88 height 15
type input "473"
click at [399, 123] on select "Select Cable / Satellite Services Collection Agency Credit Card Debt Debt Couns…" at bounding box center [426, 123] width 98 height 16
select select "20"
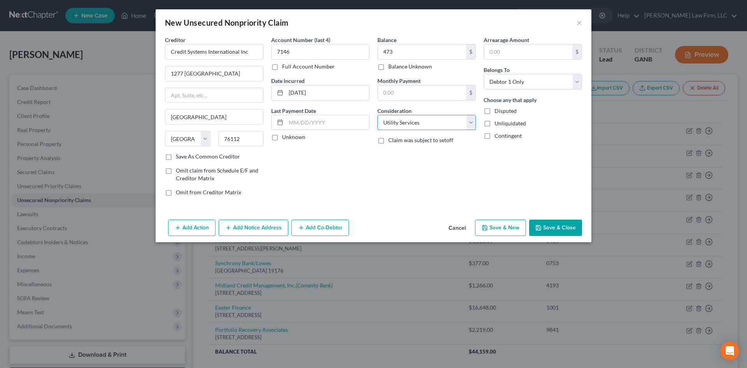
click at [377, 115] on select "Select Cable / Satellite Services Collection Agency Credit Card Debt Debt Couns…" at bounding box center [426, 123] width 98 height 16
click at [552, 226] on button "Save & Close" at bounding box center [555, 227] width 53 height 16
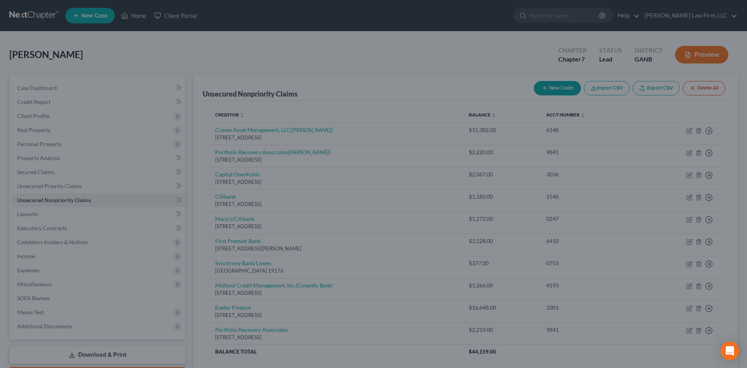
type input "473.00"
type input "0.00"
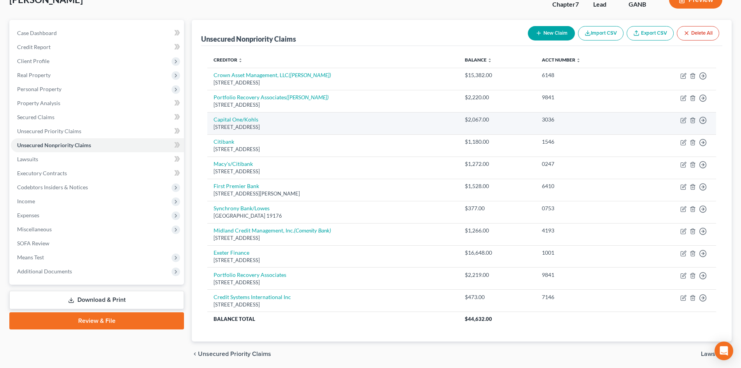
scroll to position [31, 0]
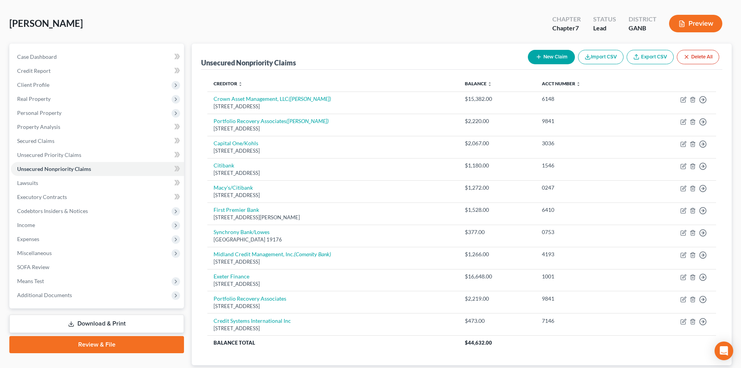
click at [553, 54] on button "New Claim" at bounding box center [551, 57] width 47 height 14
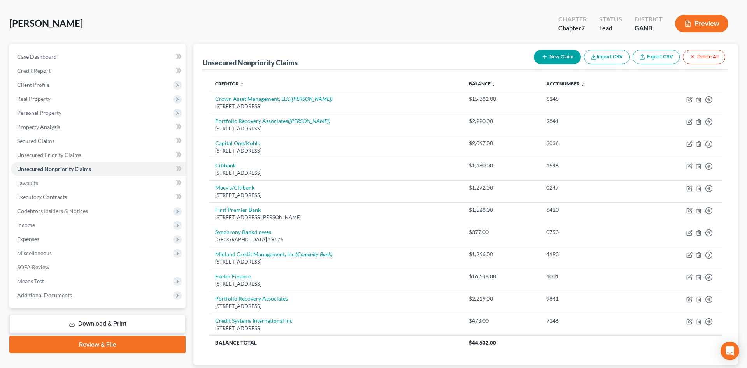
select select "0"
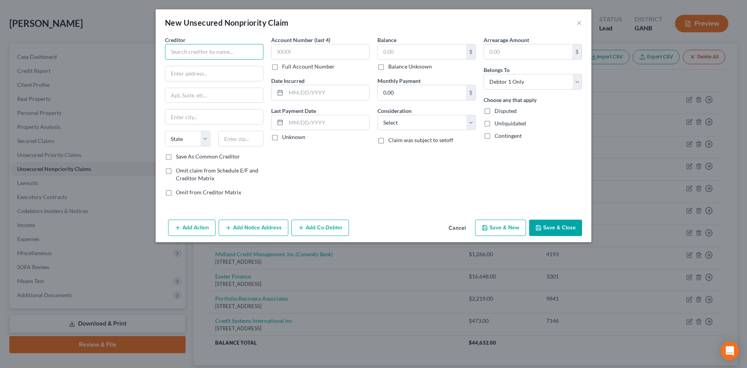
click at [251, 55] on input "text" at bounding box center [214, 52] width 98 height 16
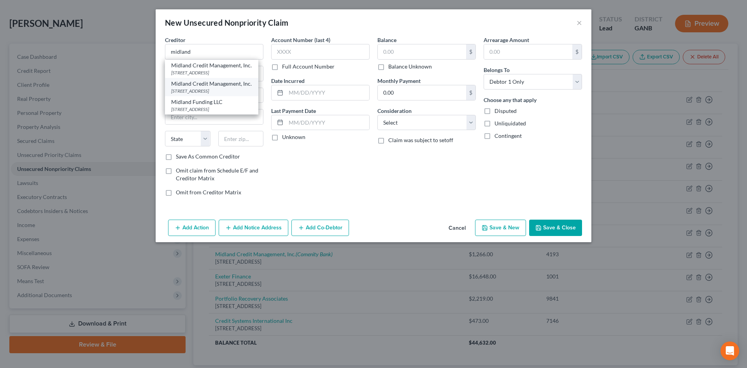
click at [199, 94] on div "PO Box 2037, Warren, MI 48090" at bounding box center [211, 91] width 81 height 7
type input "Midland Credit Management, Inc."
type input "PO Box 2037"
type input "Warren"
select select "23"
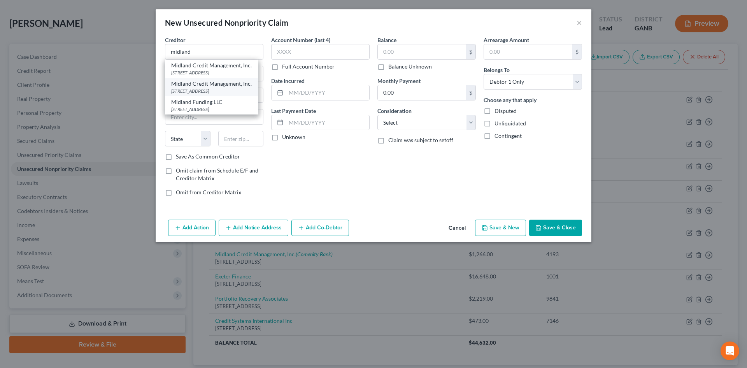
type input "48090"
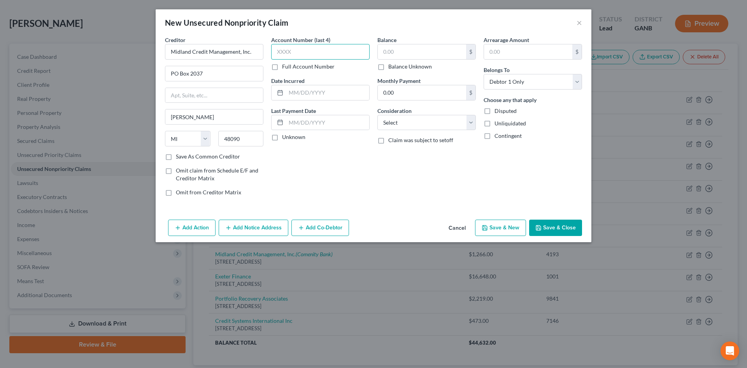
click at [280, 55] on input "text" at bounding box center [320, 52] width 98 height 16
click at [282, 68] on label "Full Account Number" at bounding box center [308, 67] width 53 height 8
click at [285, 68] on input "Full Account Number" at bounding box center [287, 65] width 5 height 5
click at [296, 46] on input "text" at bounding box center [320, 52] width 98 height 16
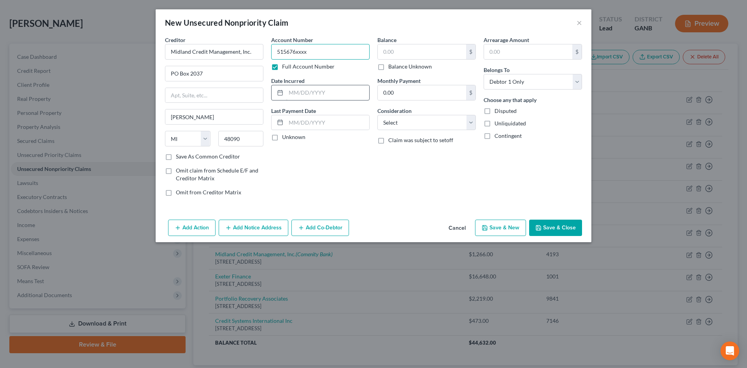
type input "515676xxxx"
type input "10/08/2020"
click at [423, 40] on div "Balance $ Balance Unknown Balance Undetermined $ Balance Unknown" at bounding box center [426, 53] width 98 height 35
click at [418, 50] on input "text" at bounding box center [422, 51] width 88 height 15
type input "4,337"
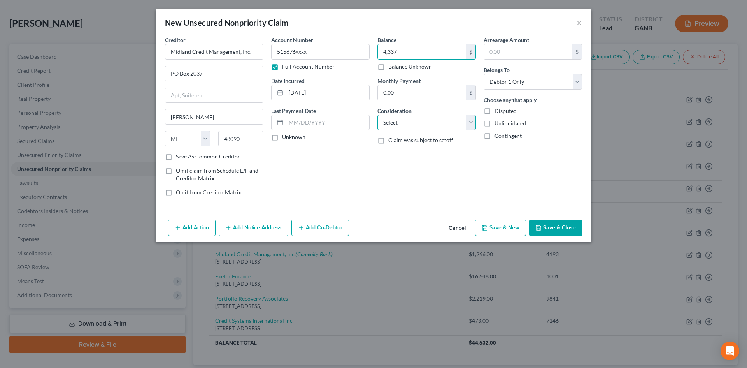
click at [399, 130] on select "Select Cable / Satellite Services Collection Agency Credit Card Debt Debt Couns…" at bounding box center [426, 123] width 98 height 16
select select "1"
click at [377, 115] on select "Select Cable / Satellite Services Collection Agency Credit Card Debt Debt Couns…" at bounding box center [426, 123] width 98 height 16
click at [548, 223] on button "Save & Close" at bounding box center [555, 227] width 53 height 16
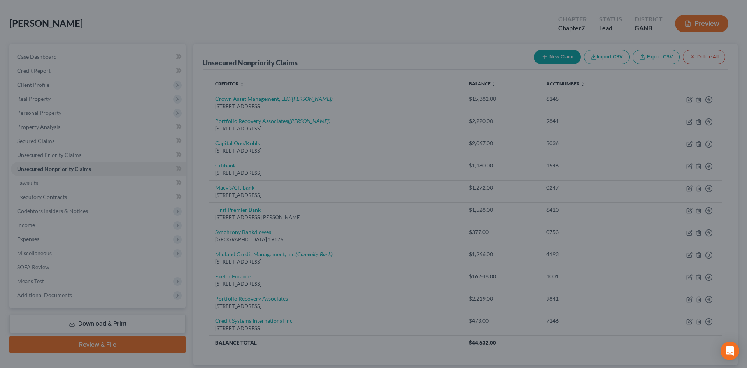
type input "4,337.00"
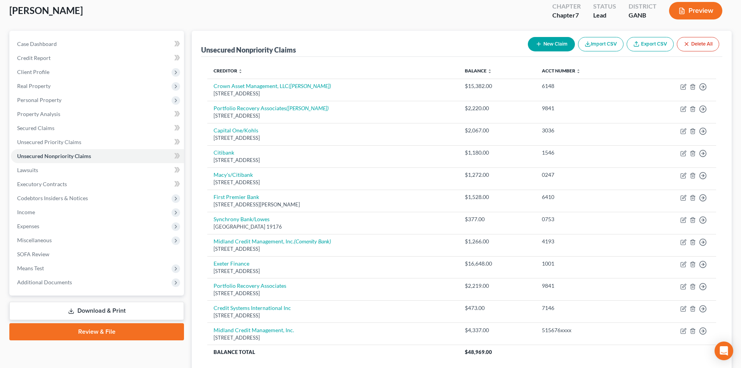
scroll to position [0, 0]
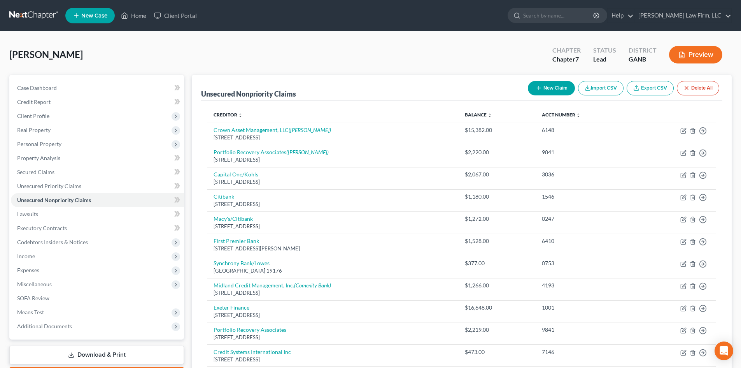
click at [547, 85] on button "New Claim" at bounding box center [551, 88] width 47 height 14
select select "0"
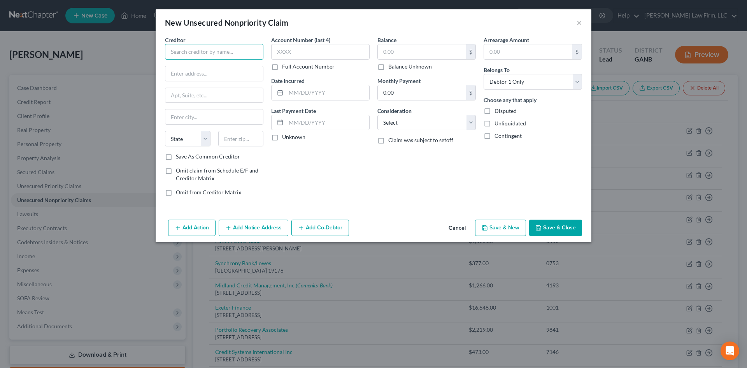
click at [209, 48] on input "text" at bounding box center [214, 52] width 98 height 16
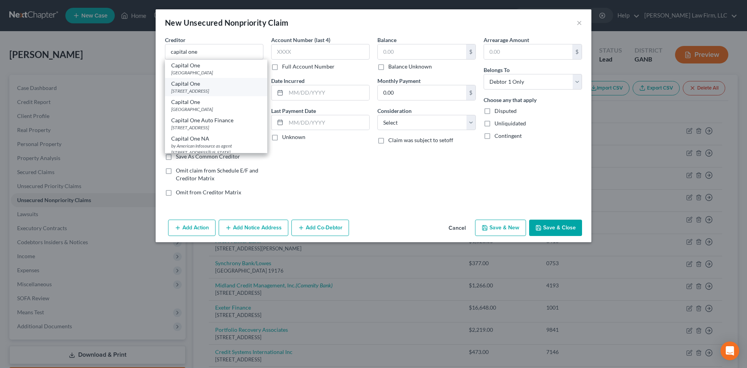
click at [195, 85] on div "Capital One" at bounding box center [216, 84] width 90 height 8
type input "Capital One"
type input "PO Box 31293"
type input "Salt Lake City"
select select "46"
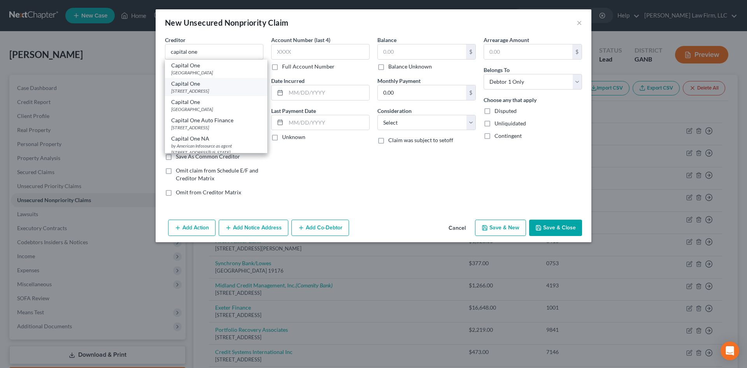
type input "84131"
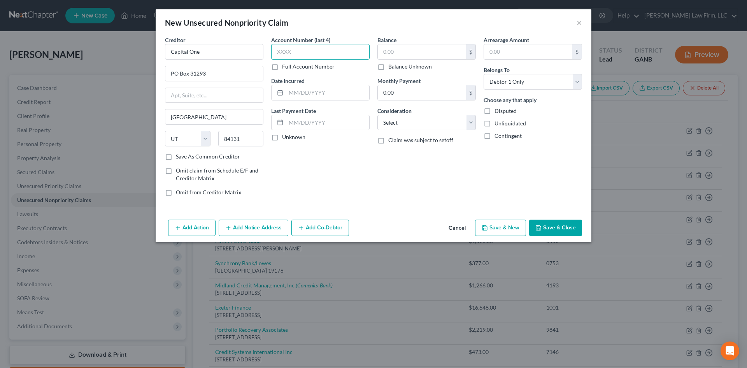
click at [298, 52] on input "text" at bounding box center [320, 52] width 98 height 16
click at [282, 69] on label "Full Account Number" at bounding box center [308, 67] width 53 height 8
click at [285, 68] on input "Full Account Number" at bounding box center [287, 65] width 5 height 5
click at [288, 60] on div "Account Number Full Account Number" at bounding box center [320, 53] width 98 height 35
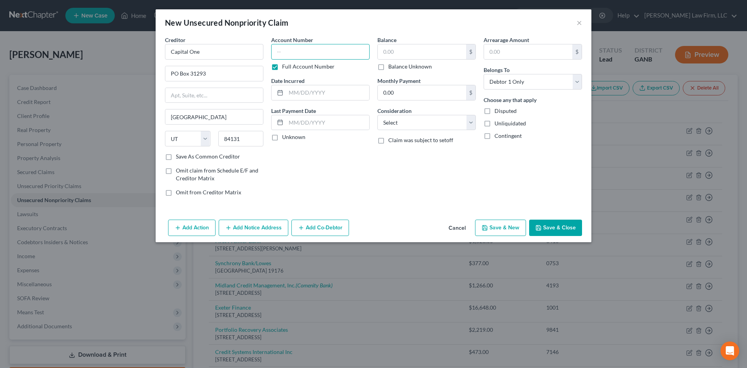
click at [289, 50] on input "text" at bounding box center [320, 52] width 98 height 16
type input "517805xxxxxx"
click at [299, 96] on input "text" at bounding box center [327, 92] width 83 height 15
type input "07/21/2018"
click at [391, 54] on input "text" at bounding box center [422, 51] width 88 height 15
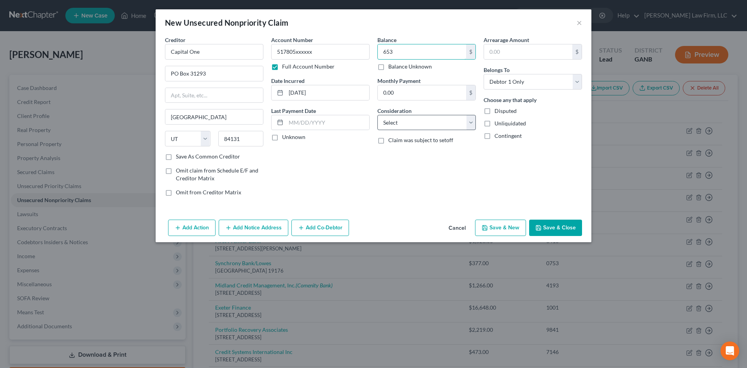
type input "653"
click at [397, 124] on select "Select Cable / Satellite Services Collection Agency Credit Card Debt Debt Couns…" at bounding box center [426, 123] width 98 height 16
select select "2"
click at [377, 115] on select "Select Cable / Satellite Services Collection Agency Credit Card Debt Debt Couns…" at bounding box center [426, 123] width 98 height 16
click at [539, 224] on icon "button" at bounding box center [538, 227] width 6 height 6
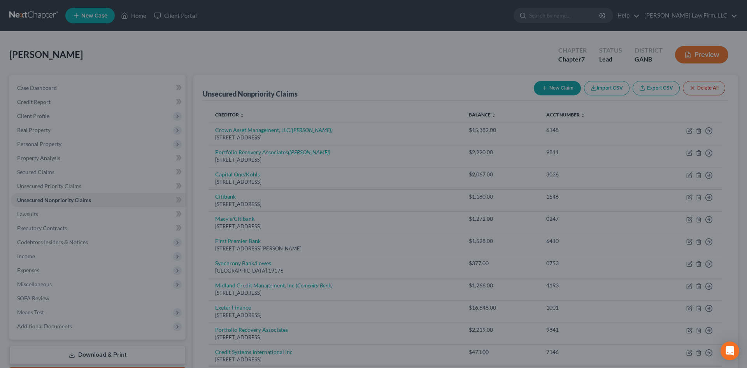
type input "653.00"
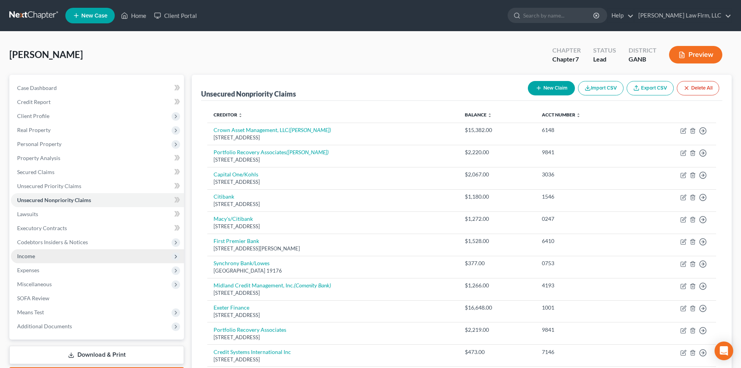
click at [39, 259] on span "Income" at bounding box center [97, 256] width 173 height 14
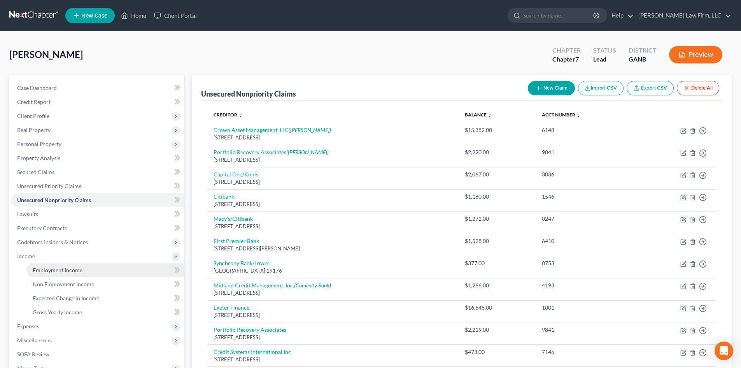
click at [63, 271] on span "Employment Income" at bounding box center [58, 269] width 50 height 7
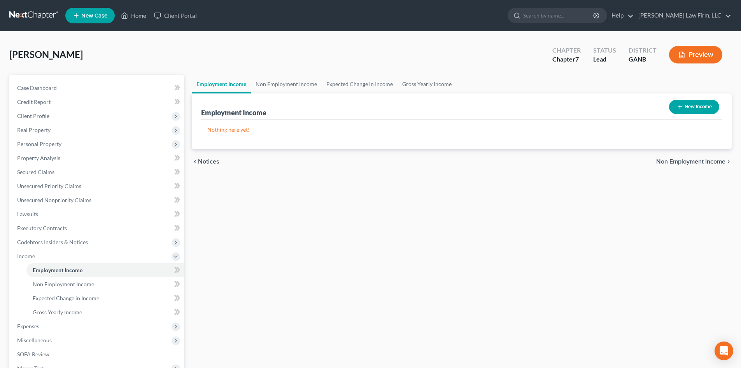
click at [705, 107] on button "New Income" at bounding box center [694, 107] width 50 height 14
select select "0"
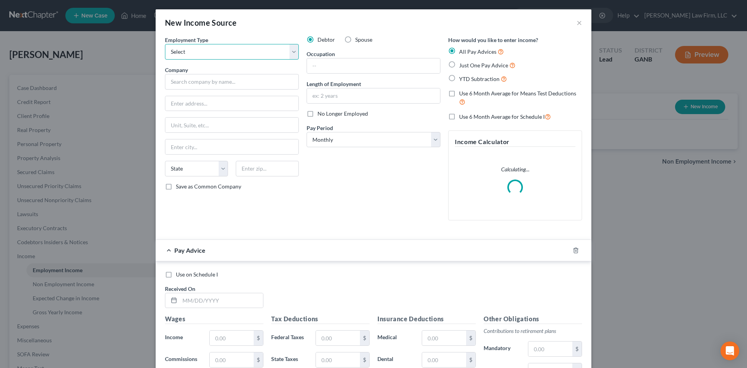
click at [172, 49] on select "Select Full or Part Time Employment Self Employment" at bounding box center [232, 52] width 134 height 16
select select "0"
click at [165, 44] on select "Select Full or Part Time Employment Self Employment" at bounding box center [232, 52] width 134 height 16
click at [181, 82] on input "text" at bounding box center [232, 82] width 134 height 16
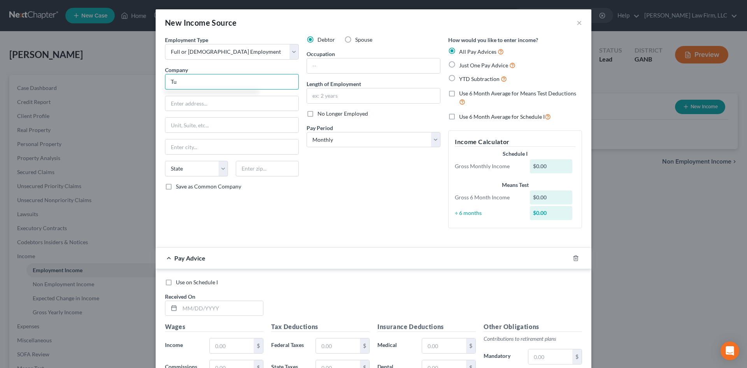
type input "T"
type input "Fulton County Bd of Commissioners"
click at [196, 104] on input "text" at bounding box center [231, 103] width 133 height 15
type input "141 Pryor St SW"
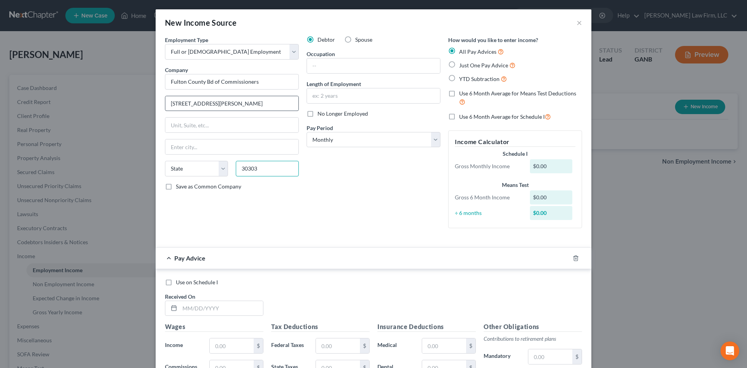
type input "30303"
type input "Atlanta"
select select "10"
click at [322, 61] on input "text" at bounding box center [373, 65] width 133 height 15
type input "Tax Appraisal Clerk"
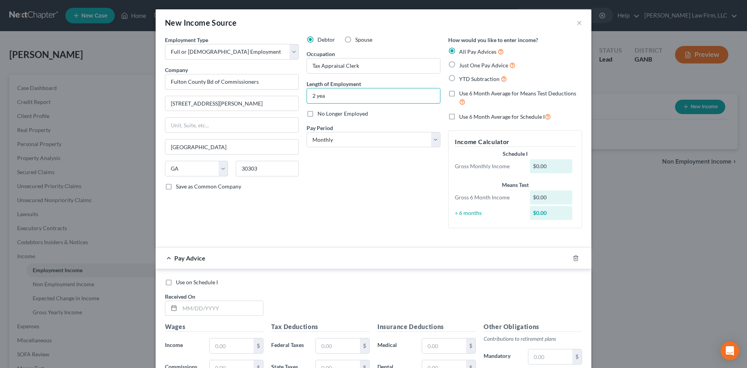
type input "2 years"
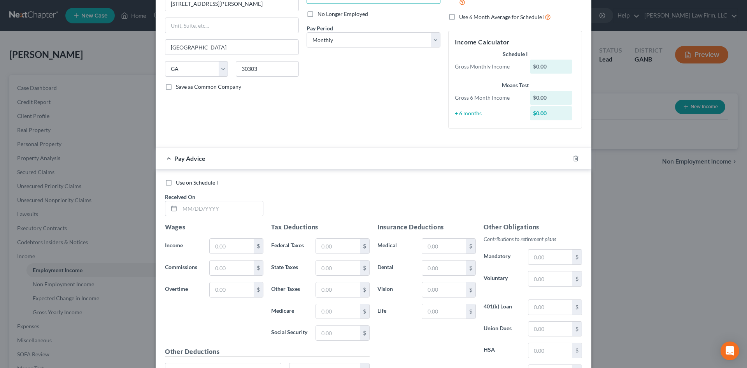
scroll to position [104, 0]
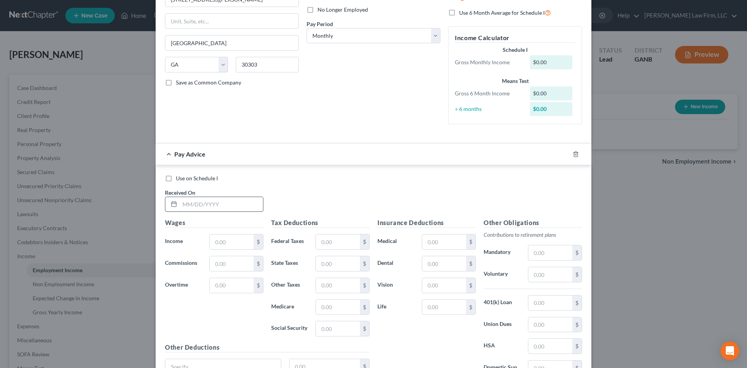
click at [214, 207] on input "text" at bounding box center [221, 204] width 83 height 15
type input "03/07/2025"
type input "1,461.54"
type input "69"
type input "35.66"
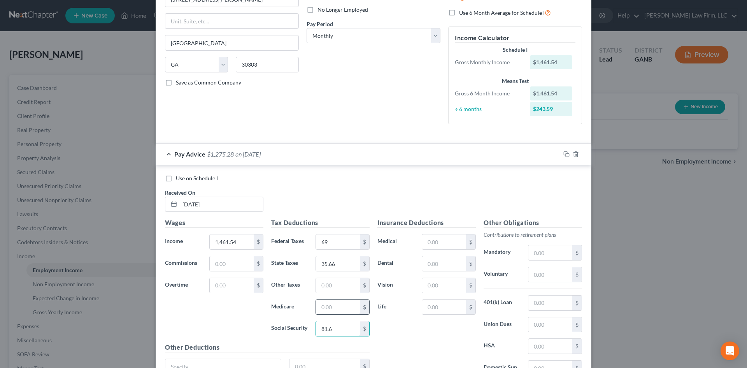
type input "81.6"
drag, startPoint x: 324, startPoint y: 307, endPoint x: 327, endPoint y: 310, distance: 4.7
click at [324, 307] on input "text" at bounding box center [338, 306] width 44 height 15
type input "19.08"
click at [436, 266] on input "text" at bounding box center [444, 263] width 44 height 15
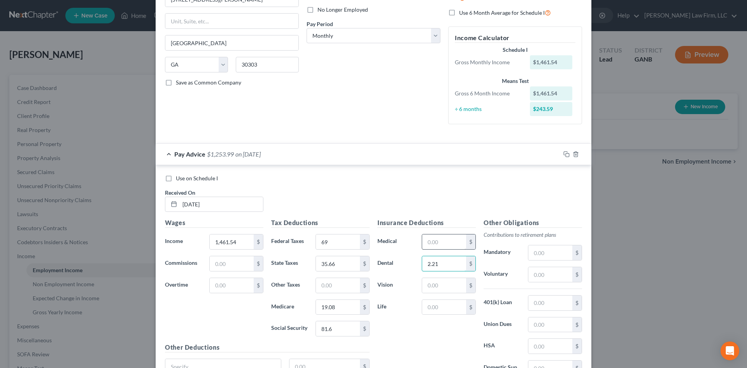
type input "2.21"
click at [438, 245] on input "text" at bounding box center [444, 241] width 44 height 15
type input "77.91"
click at [443, 308] on input "text" at bounding box center [444, 306] width 44 height 15
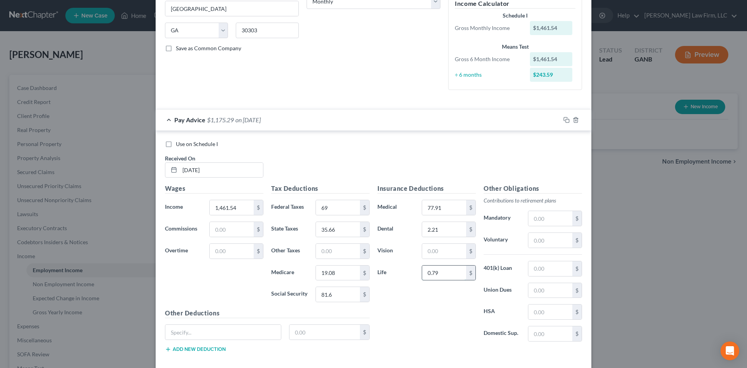
scroll to position [156, 0]
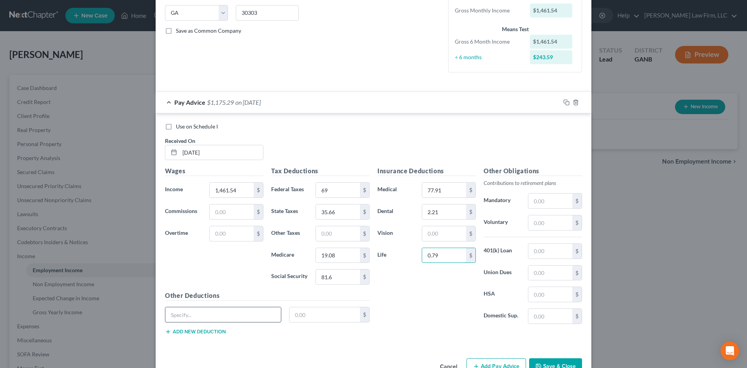
type input "0.79"
click at [231, 312] on input "text" at bounding box center [223, 314] width 116 height 15
type input "W"
click at [228, 214] on input "text" at bounding box center [232, 211] width 44 height 15
type input "10"
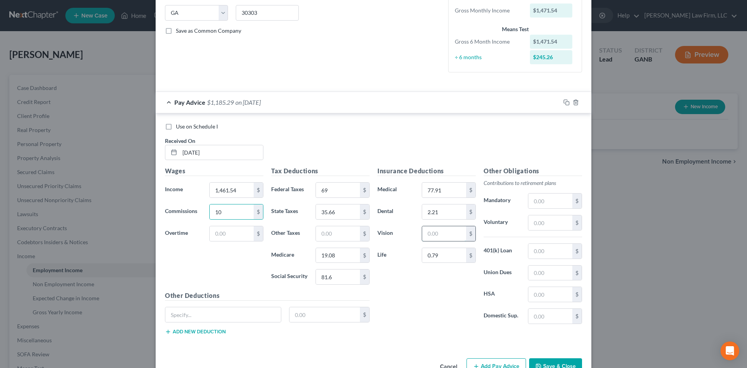
click at [434, 236] on input "text" at bounding box center [444, 233] width 44 height 15
type input "1.36"
click at [180, 317] on input "text" at bounding box center [223, 314] width 116 height 15
type input "Marta"
type input "63.18"
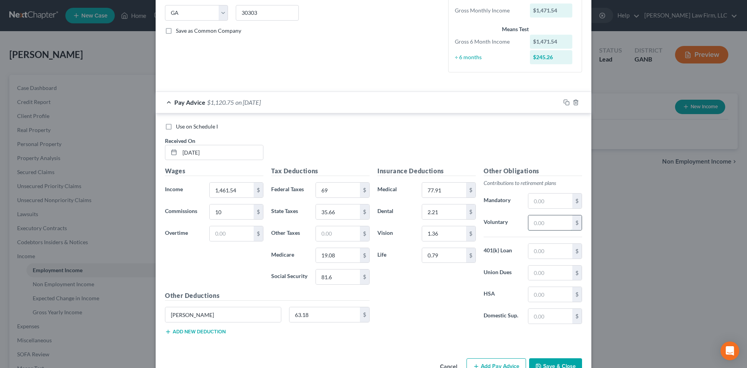
click at [546, 229] on input "text" at bounding box center [550, 222] width 44 height 15
type input "87.69"
click at [564, 101] on icon "button" at bounding box center [566, 102] width 6 height 6
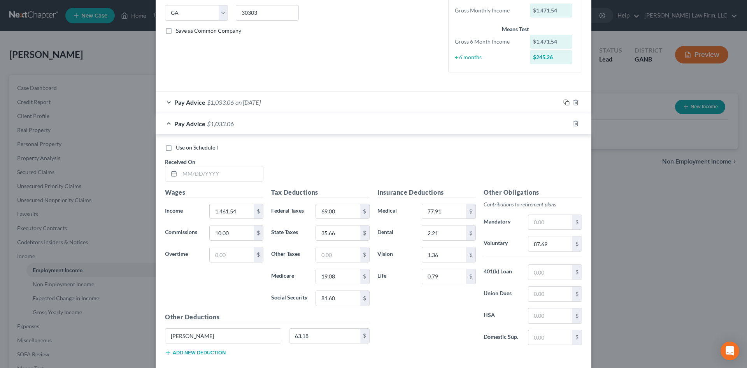
scroll to position [0, 0]
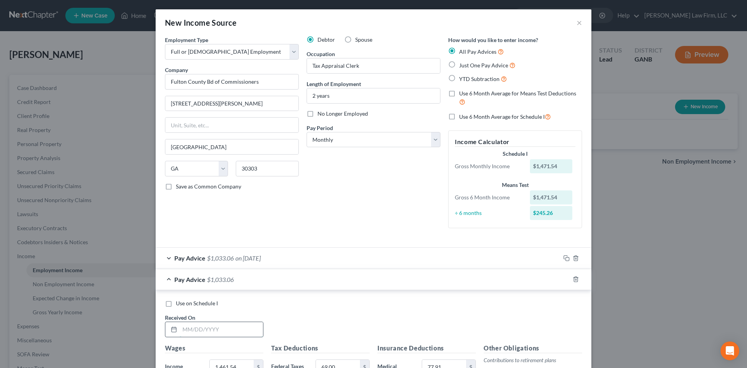
click at [208, 326] on input "text" at bounding box center [221, 329] width 83 height 15
type input "03/21/2025"
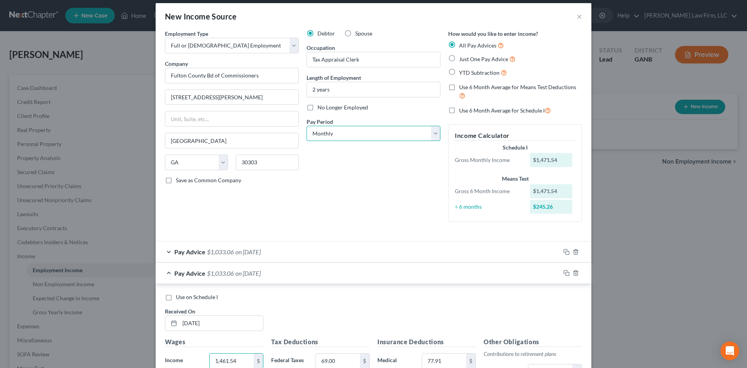
click at [320, 137] on select "Select Monthly Twice Monthly Every Other Week Weekly" at bounding box center [373, 134] width 134 height 16
select select "2"
click at [306, 126] on select "Select Monthly Twice Monthly Every Other Week Weekly" at bounding box center [373, 134] width 134 height 16
click at [348, 305] on div "Use on Schedule I Received On * 03/21/2025" at bounding box center [373, 315] width 425 height 44
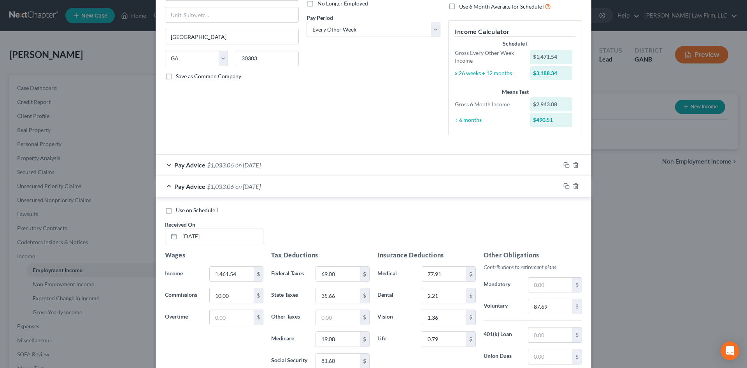
scroll to position [214, 0]
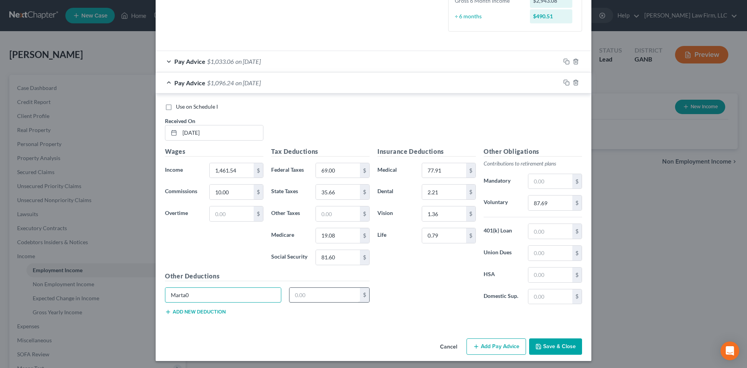
type input "Marta"
type input "0"
click at [415, 298] on div "Insurance Deductions Medical 77.91 $ Dental 2.21 $ Vision 1.36 $ Life 0.79 $" at bounding box center [426, 229] width 106 height 164
click at [344, 170] on input "69.00" at bounding box center [338, 170] width 44 height 15
type input "76.58"
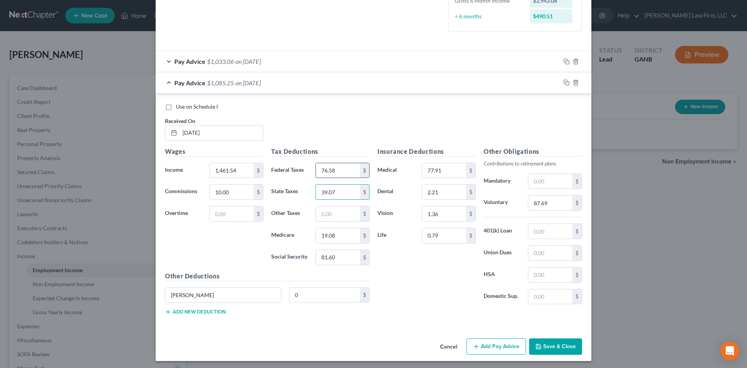
type input "39.07"
type input "20"
click at [564, 81] on icon "button" at bounding box center [566, 82] width 6 height 6
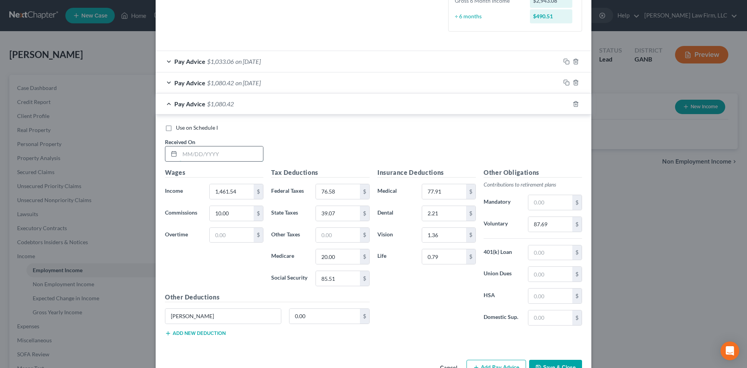
click at [220, 158] on input "text" at bounding box center [221, 153] width 83 height 15
click at [575, 105] on line "button" at bounding box center [575, 104] width 0 height 2
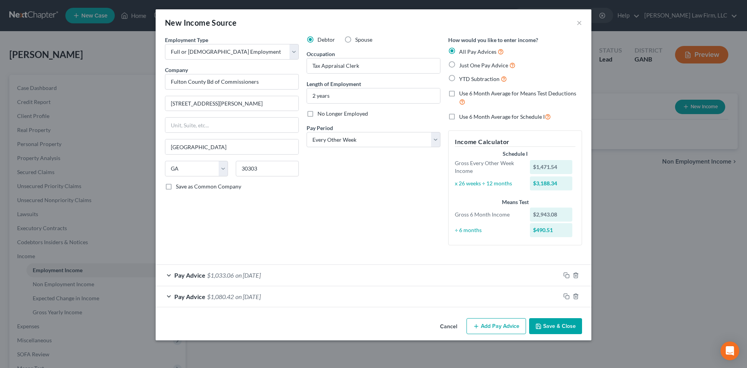
click at [416, 274] on div "Pay Advice $1,033.06 on 03/07/2025" at bounding box center [358, 274] width 404 height 21
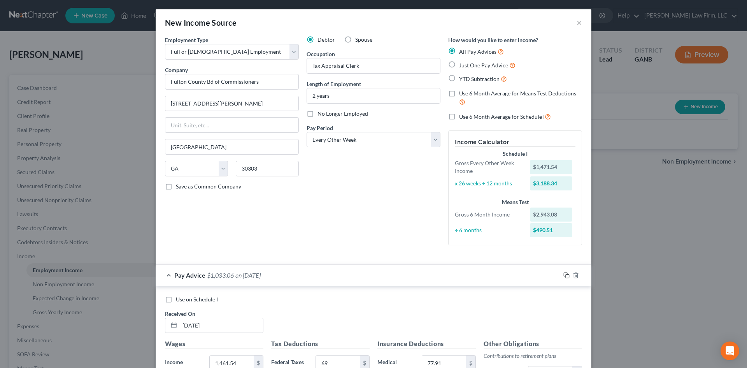
click at [564, 275] on icon "button" at bounding box center [566, 275] width 6 height 6
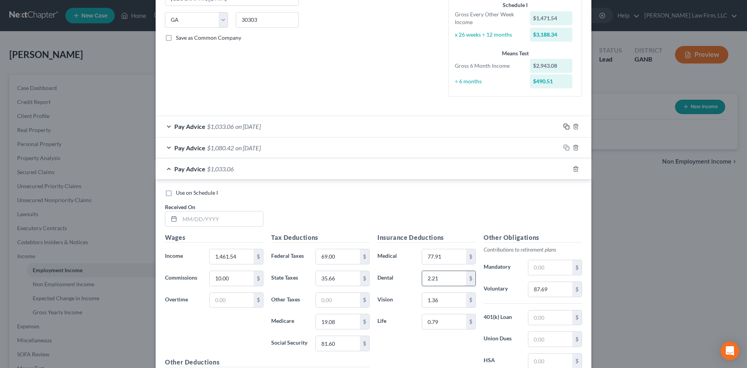
scroll to position [156, 0]
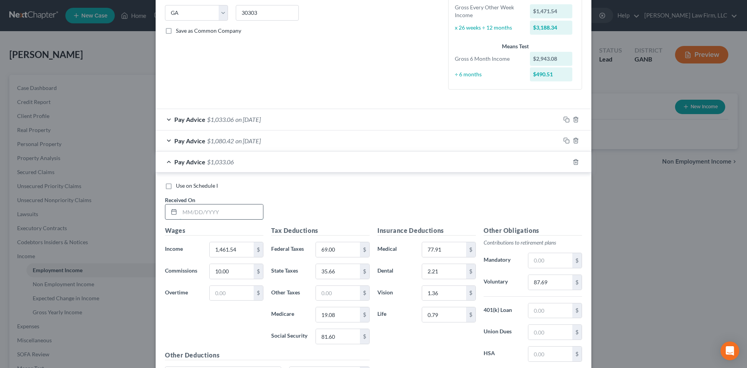
click at [250, 215] on input "text" at bounding box center [221, 211] width 83 height 15
click at [566, 161] on rect "button" at bounding box center [568, 163] width 4 height 4
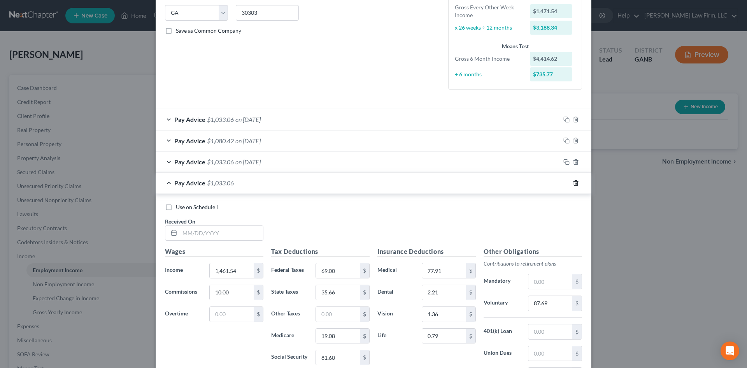
click at [574, 182] on icon "button" at bounding box center [576, 182] width 4 height 5
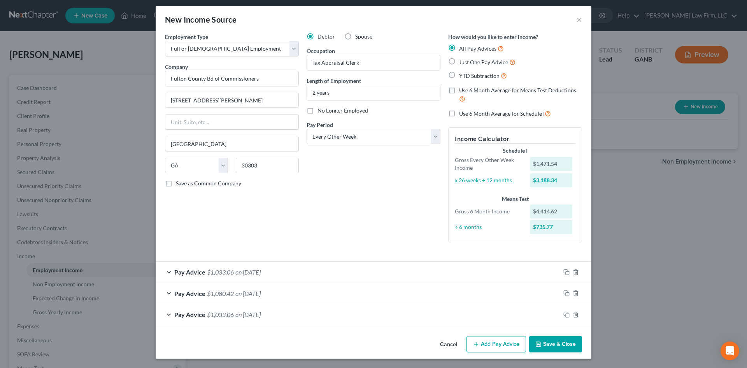
scroll to position [3, 0]
click at [565, 312] on icon "button" at bounding box center [566, 314] width 6 height 6
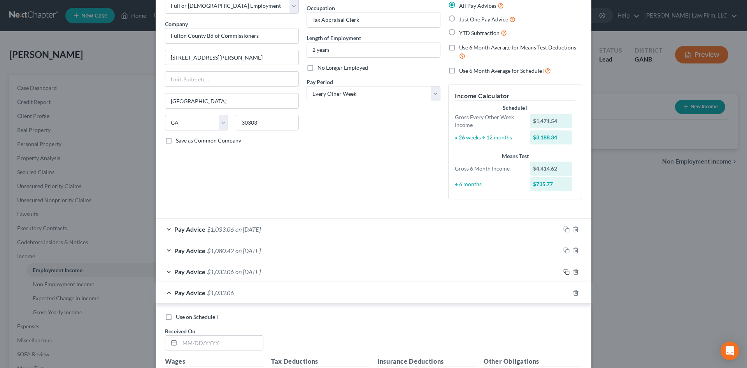
scroll to position [107, 0]
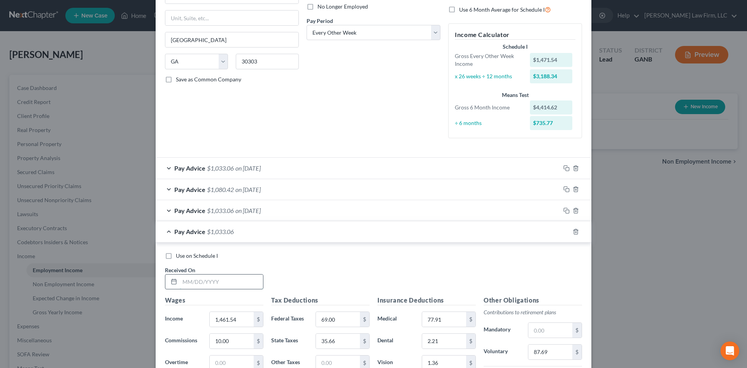
click at [226, 281] on input "text" at bounding box center [221, 281] width 83 height 15
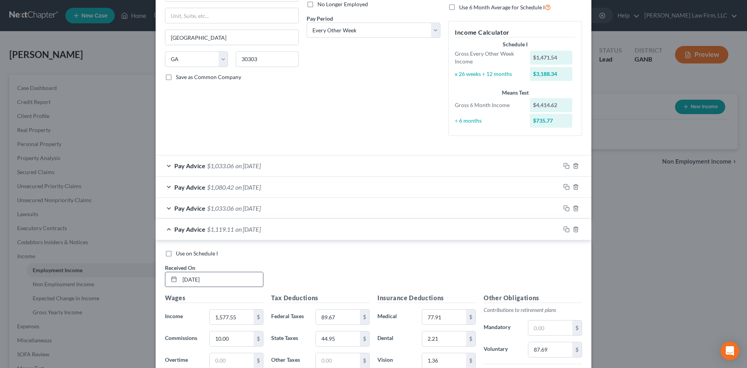
scroll to position [258, 0]
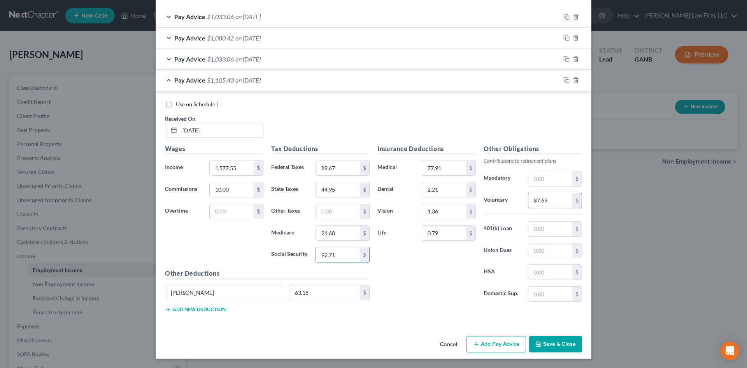
click at [541, 200] on input "87.69" at bounding box center [550, 200] width 44 height 15
click at [302, 294] on input "63.18" at bounding box center [324, 292] width 71 height 15
click at [418, 287] on div "Insurance Deductions Medical 77.91 $ Dental 2.21 $ Vision 1.36 $ Life 0.79 $" at bounding box center [426, 226] width 106 height 164
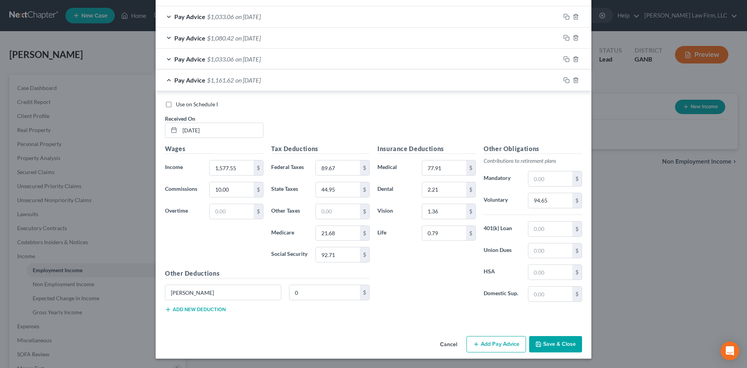
click at [418, 287] on div "Insurance Deductions Medical 77.91 $ Dental 2.21 $ Vision 1.36 $ Life 0.79 $" at bounding box center [426, 226] width 106 height 164
click at [441, 280] on div "Insurance Deductions Medical 77.91 $ Dental 2.21 $ Vision 1.36 $ Life 0.79 $" at bounding box center [426, 226] width 106 height 164
click at [564, 81] on icon "button" at bounding box center [566, 80] width 6 height 6
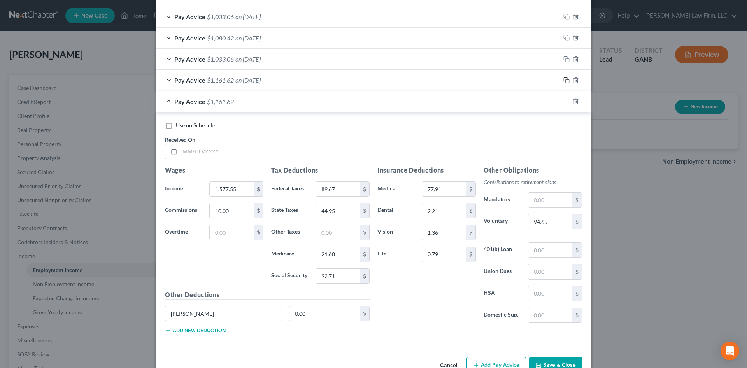
scroll to position [279, 0]
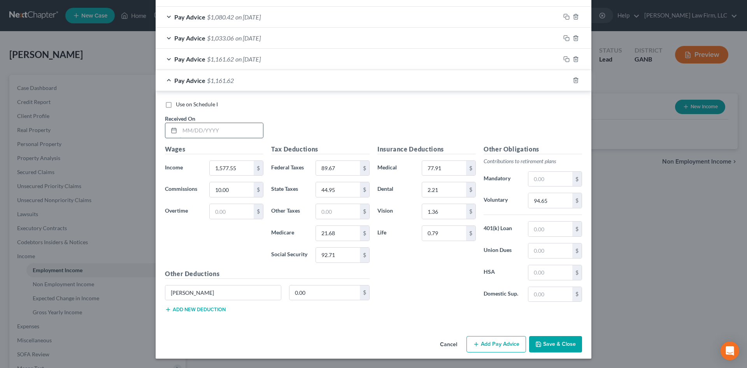
click at [231, 128] on input "text" at bounding box center [221, 130] width 83 height 15
click at [313, 294] on input "0.00" at bounding box center [324, 292] width 71 height 15
click at [546, 196] on input "94.65" at bounding box center [550, 200] width 44 height 15
click at [565, 80] on icon "button" at bounding box center [566, 80] width 6 height 6
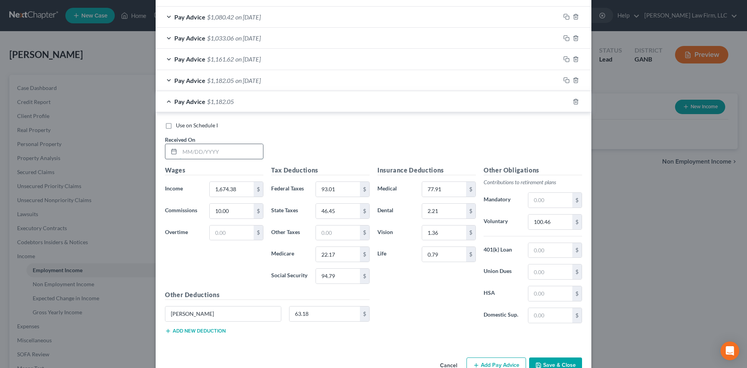
click at [225, 150] on input "text" at bounding box center [221, 151] width 83 height 15
click at [532, 222] on input "100.46" at bounding box center [550, 221] width 44 height 15
click at [314, 310] on input "63.18" at bounding box center [324, 313] width 71 height 15
click at [399, 313] on div "Insurance Deductions Medical 77.91 $ Dental 2.21 $ Vision 1.36 $ Life 0.79 $" at bounding box center [426, 247] width 106 height 164
click at [563, 102] on icon "button" at bounding box center [566, 101] width 6 height 6
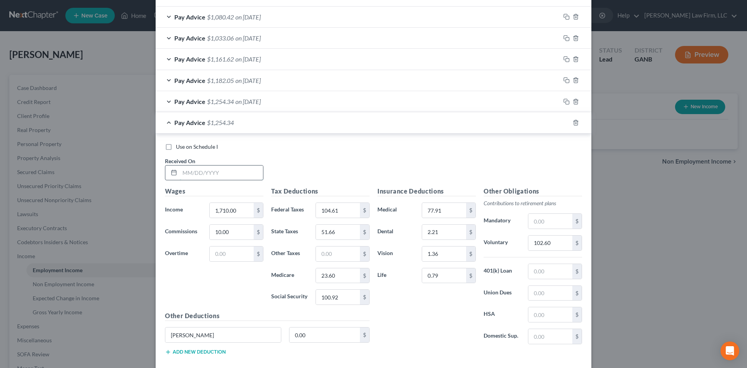
click at [196, 168] on input "text" at bounding box center [221, 172] width 83 height 15
click at [224, 214] on input "1,710.00" at bounding box center [232, 210] width 44 height 15
click at [326, 210] on input "104.61" at bounding box center [338, 210] width 44 height 15
click at [532, 239] on input "102.60" at bounding box center [550, 242] width 44 height 15
click at [307, 340] on input "0.00" at bounding box center [324, 334] width 71 height 15
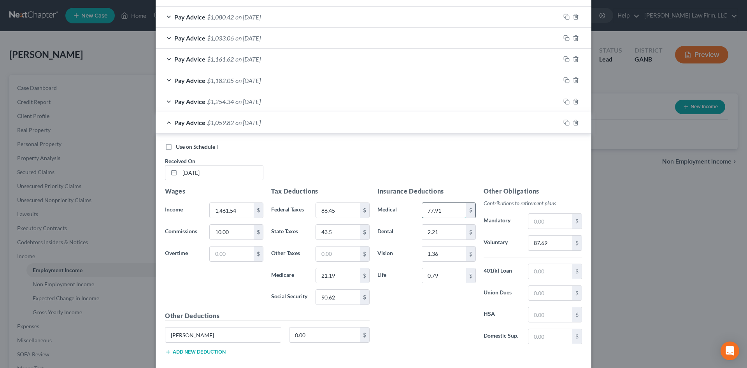
click at [438, 210] on input "77.91" at bounding box center [444, 210] width 44 height 15
click at [425, 233] on input "2.21" at bounding box center [444, 231] width 44 height 15
click at [427, 256] on input "1.36" at bounding box center [444, 253] width 44 height 15
click at [427, 254] on input "0.36" at bounding box center [444, 253] width 44 height 15
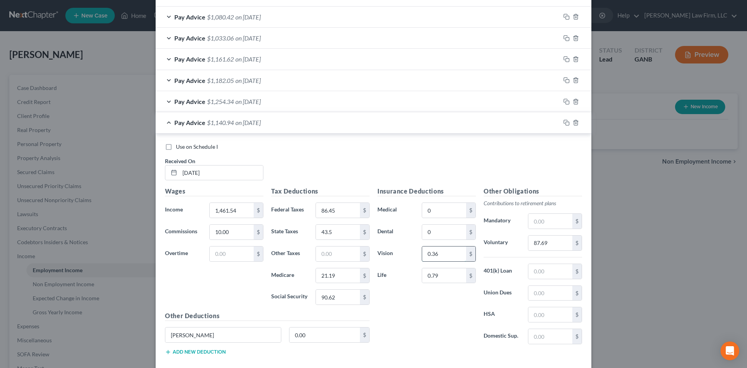
click at [427, 254] on input "0.36" at bounding box center [444, 253] width 44 height 15
click at [427, 279] on input "0.79" at bounding box center [444, 275] width 44 height 15
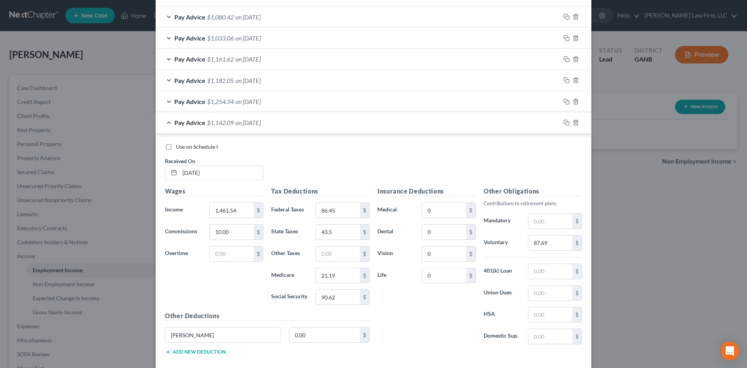
click at [430, 321] on div "Insurance Deductions Medical 0 $ Dental 0 $ Vision 0 $ Life 0 $" at bounding box center [426, 268] width 106 height 164
click at [215, 230] on input "10.00" at bounding box center [232, 231] width 44 height 15
click at [426, 333] on div "Insurance Deductions Medical 0 $ Dental 0 $ Vision 0 $ Life 0 $" at bounding box center [426, 268] width 106 height 164
click at [310, 36] on div "Pay Advice $1,033.06 on 04/04/2025" at bounding box center [358, 38] width 404 height 21
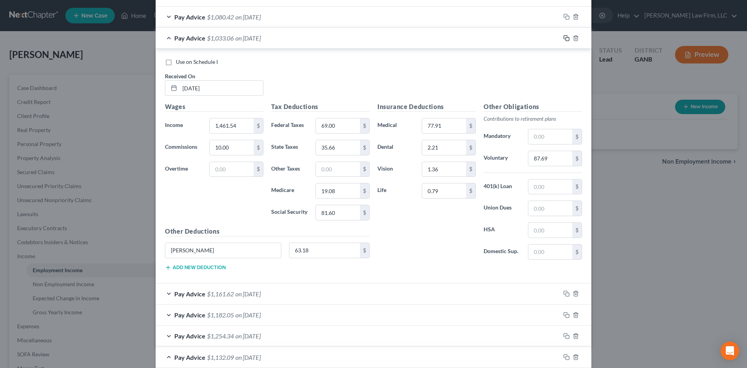
click at [563, 38] on icon "button" at bounding box center [566, 38] width 6 height 6
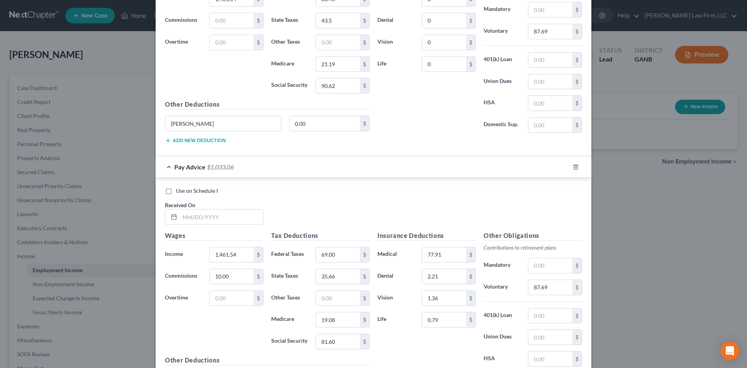
scroll to position [577, 0]
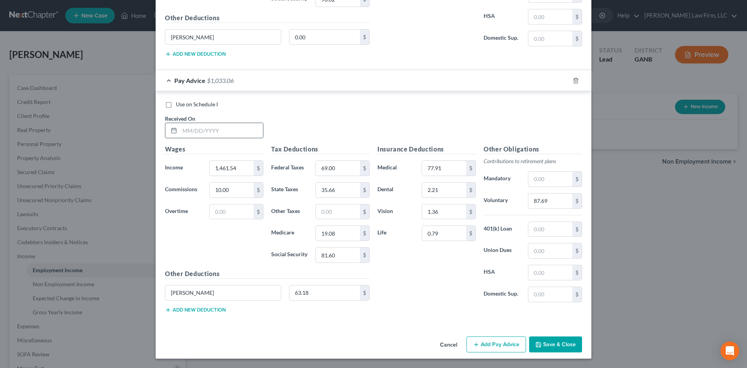
click at [193, 135] on input "text" at bounding box center [221, 130] width 83 height 15
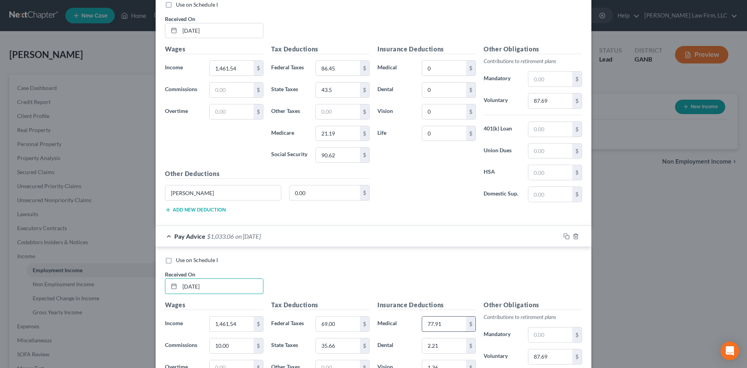
scroll to position [266, 0]
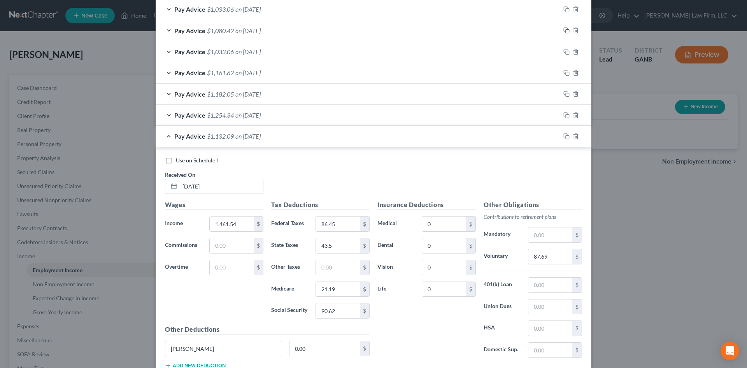
click at [565, 29] on icon "button" at bounding box center [566, 30] width 6 height 6
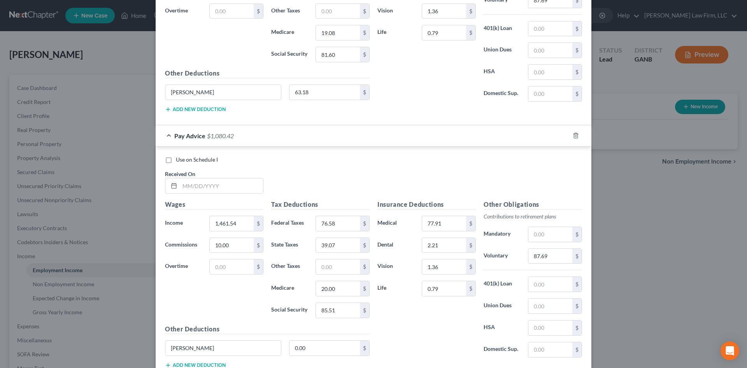
scroll to position [784, 0]
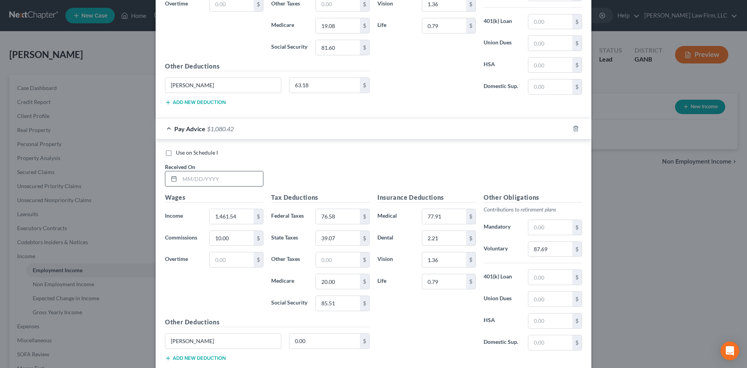
click at [238, 175] on input "text" at bounding box center [221, 178] width 83 height 15
click at [338, 305] on input "85.51" at bounding box center [338, 303] width 44 height 15
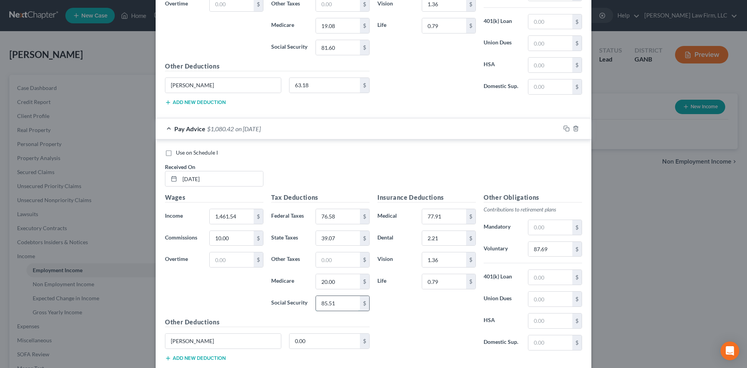
click at [337, 304] on input "85.51" at bounding box center [338, 303] width 44 height 15
click at [331, 302] on input "85.51" at bounding box center [338, 303] width 44 height 15
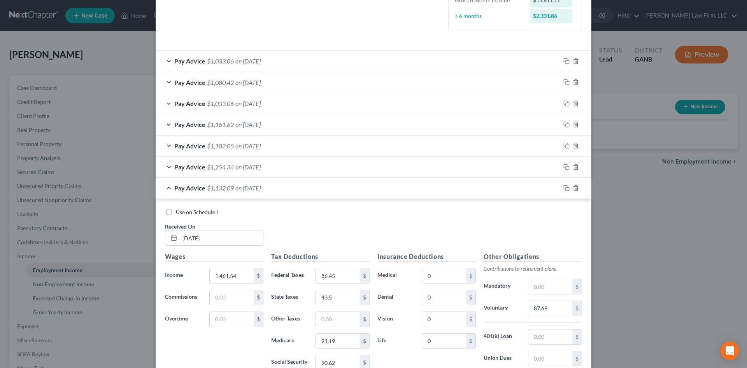
scroll to position [473, 0]
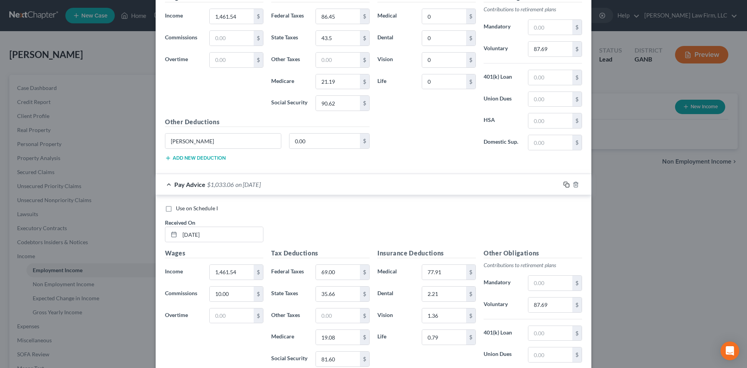
click at [566, 184] on rect "button" at bounding box center [568, 186] width 4 height 4
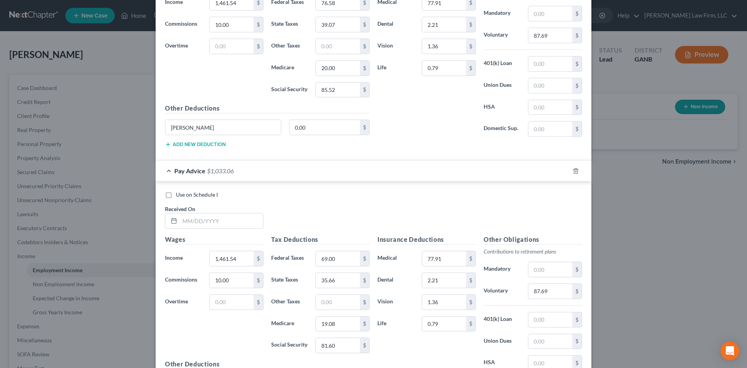
scroll to position [854, 0]
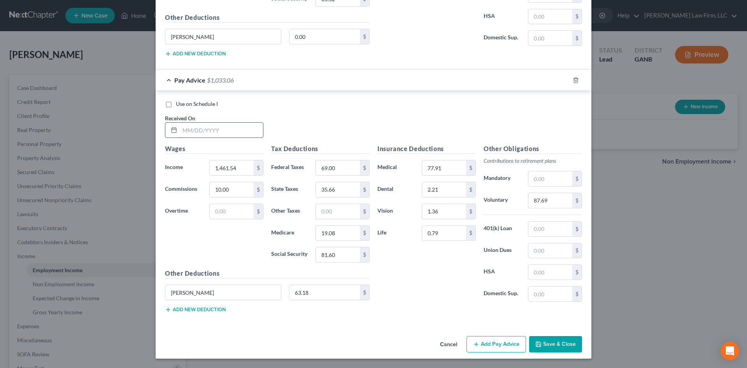
click at [229, 132] on input "text" at bounding box center [221, 130] width 83 height 15
click at [329, 129] on div "Use on Schedule I Received On * 07/11/2025" at bounding box center [373, 122] width 425 height 44
click at [352, 189] on input "35.66" at bounding box center [338, 189] width 44 height 15
click at [424, 261] on div "Insurance Deductions Medical 77.91 $ Dental 2.21 $ Vision 1.36 $ Life 0.79 $" at bounding box center [426, 226] width 106 height 164
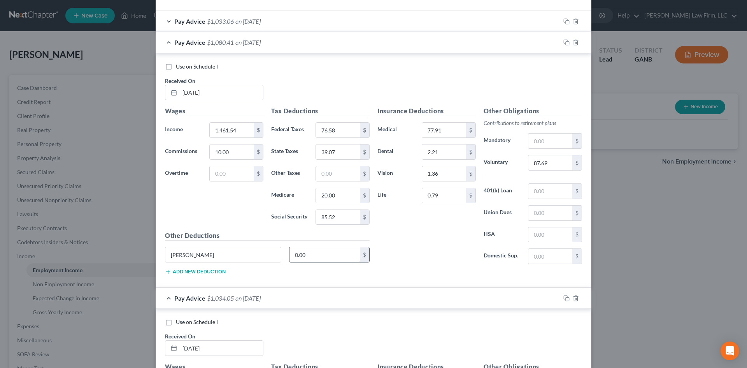
scroll to position [594, 0]
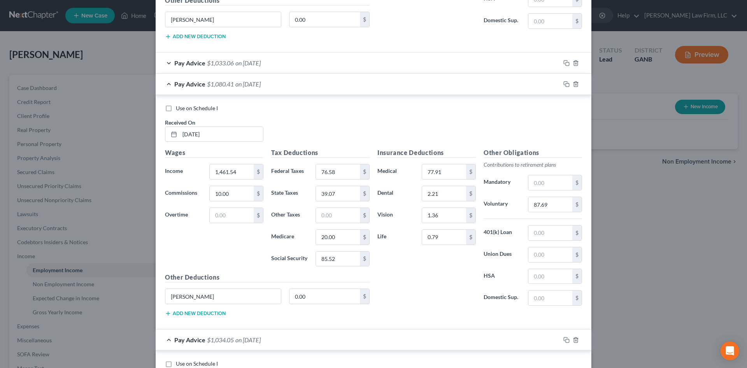
click at [401, 82] on div "Pay Advice $1,080.41 on 06/27/2025" at bounding box center [358, 84] width 404 height 21
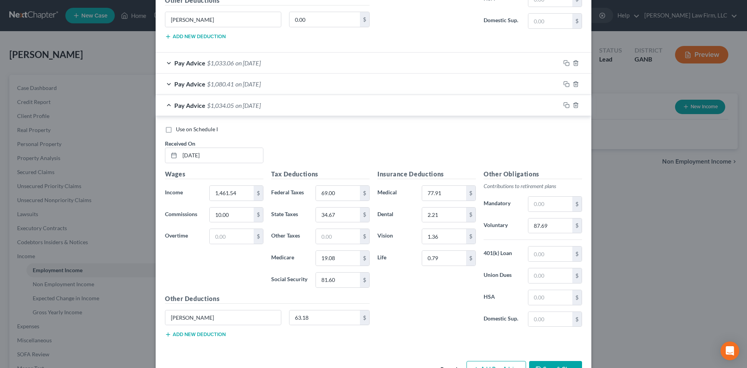
click at [470, 83] on div "Pay Advice $1,080.41 on 06/27/2025" at bounding box center [358, 84] width 404 height 21
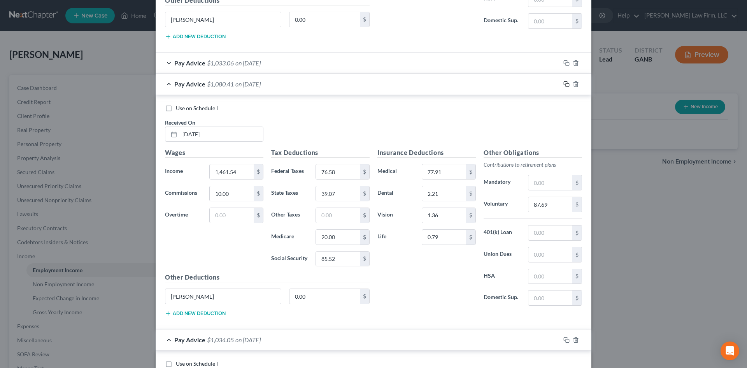
click at [563, 84] on icon "button" at bounding box center [566, 84] width 6 height 6
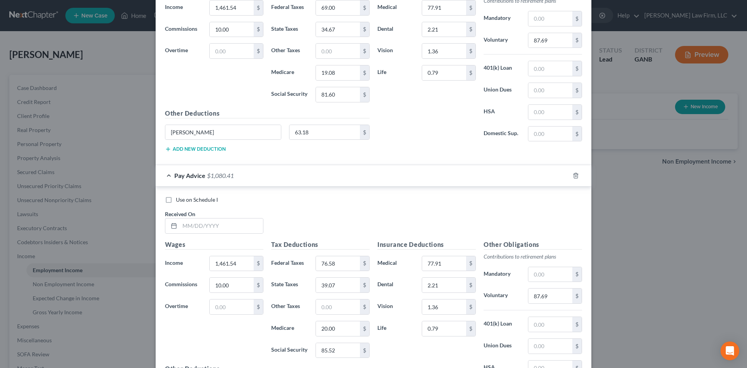
scroll to position [802, 0]
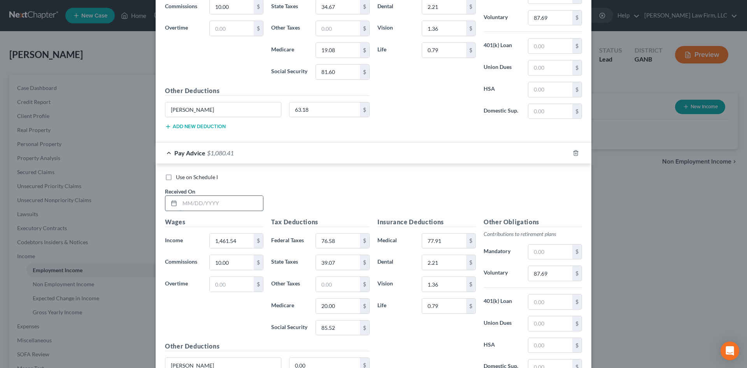
click at [242, 205] on input "text" at bounding box center [221, 203] width 83 height 15
click at [340, 266] on input "39.07" at bounding box center [338, 262] width 44 height 15
click at [340, 330] on input "85.52" at bounding box center [338, 327] width 44 height 15
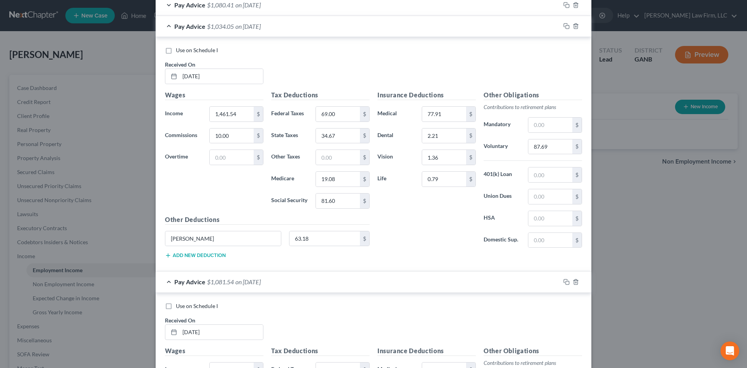
scroll to position [594, 0]
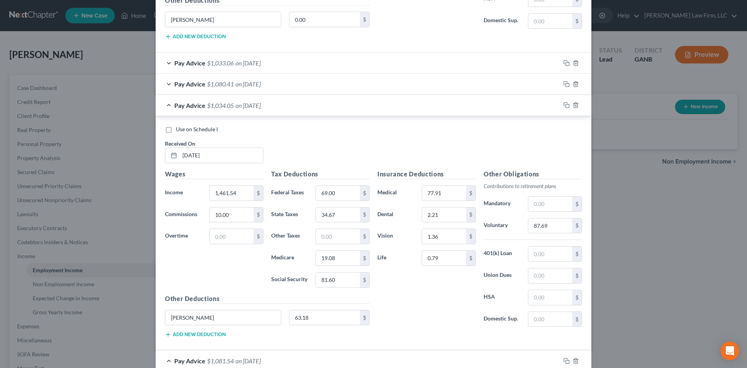
click at [383, 103] on div "Pay Advice $1,034.05 on 07/11/2025" at bounding box center [358, 105] width 404 height 21
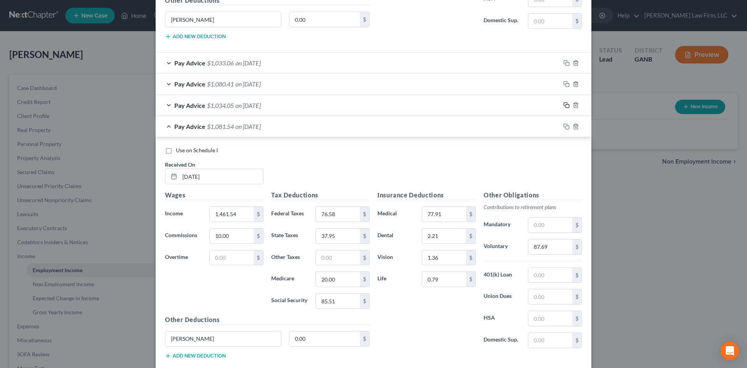
click at [564, 103] on icon "button" at bounding box center [566, 105] width 4 height 4
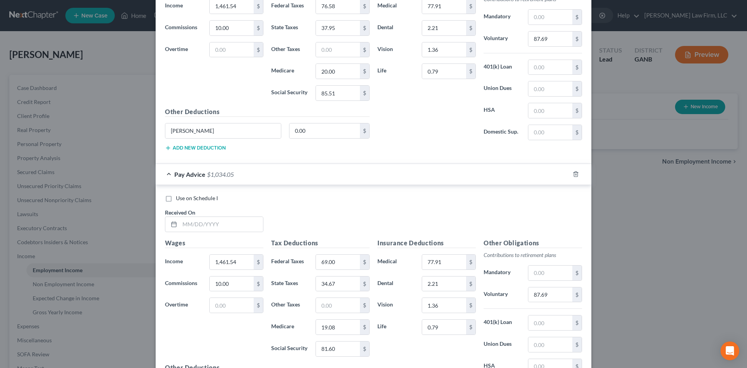
scroll to position [896, 0]
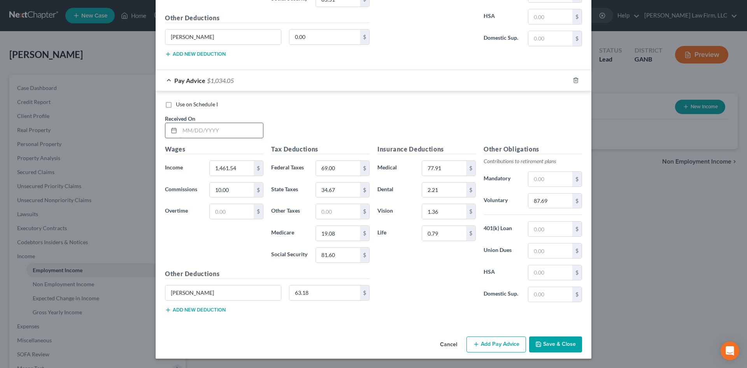
click at [217, 128] on input "text" at bounding box center [221, 130] width 83 height 15
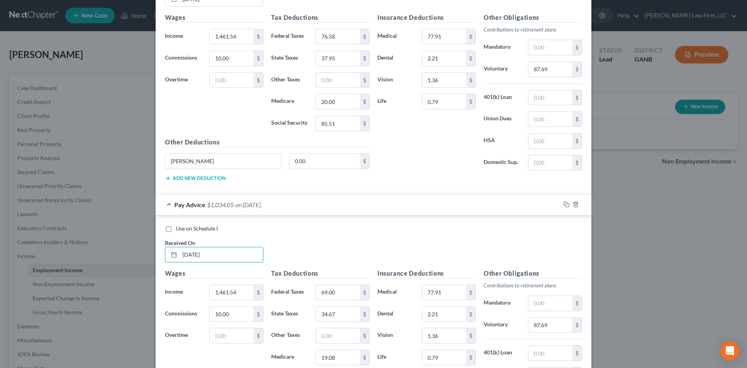
scroll to position [636, 0]
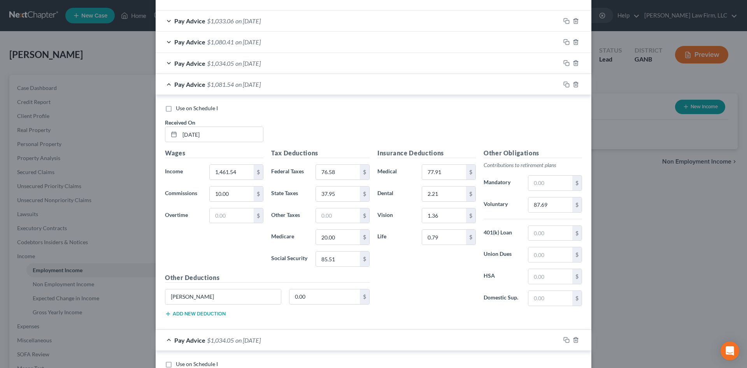
click at [375, 84] on div "Pay Advice $1,081.54 on 07/25/2025" at bounding box center [358, 84] width 404 height 21
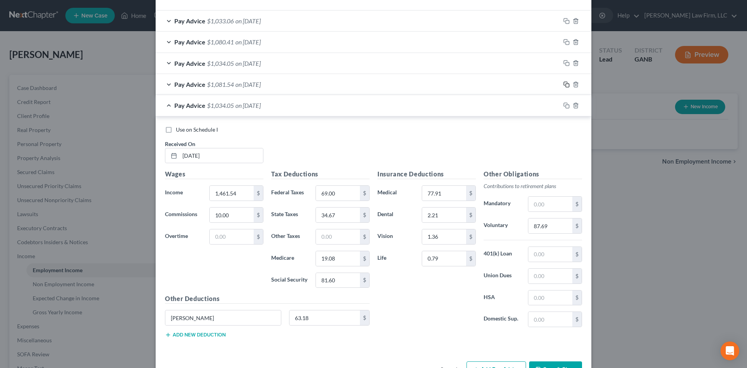
click at [566, 84] on icon "button" at bounding box center [566, 84] width 6 height 6
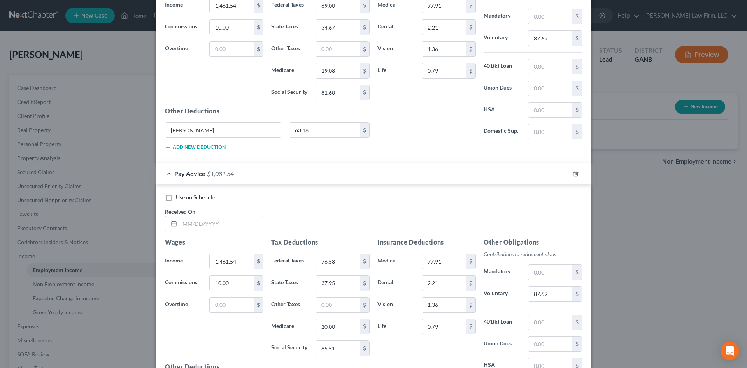
scroll to position [844, 0]
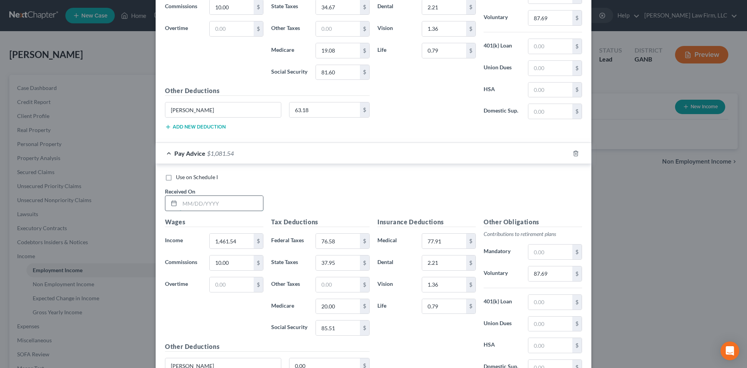
click at [245, 197] on input "text" at bounding box center [221, 203] width 83 height 15
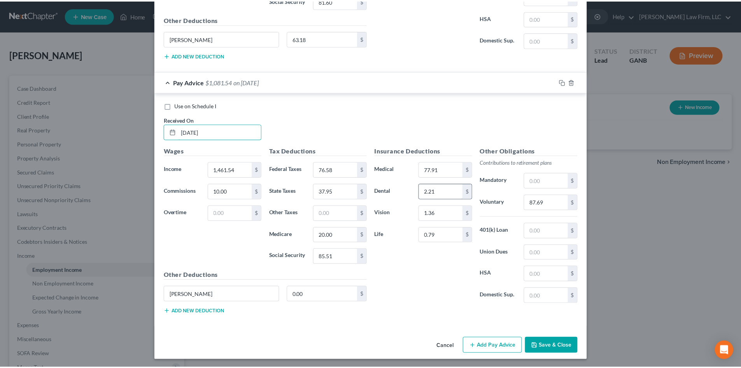
scroll to position [917, 0]
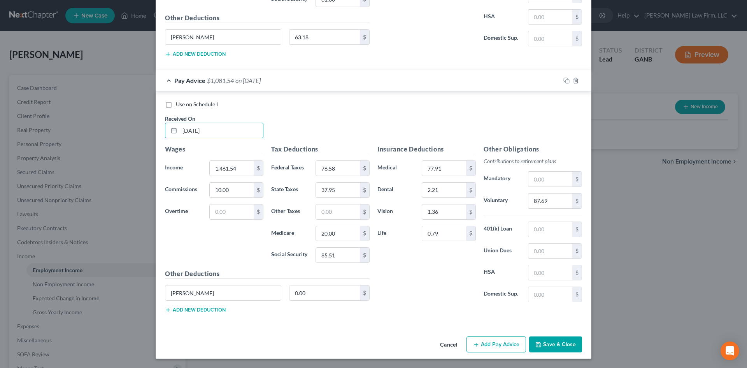
click at [564, 341] on button "Save & Close" at bounding box center [555, 344] width 53 height 16
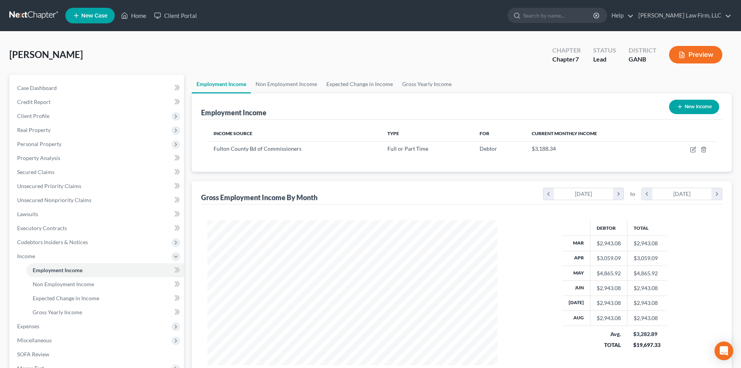
scroll to position [102, 0]
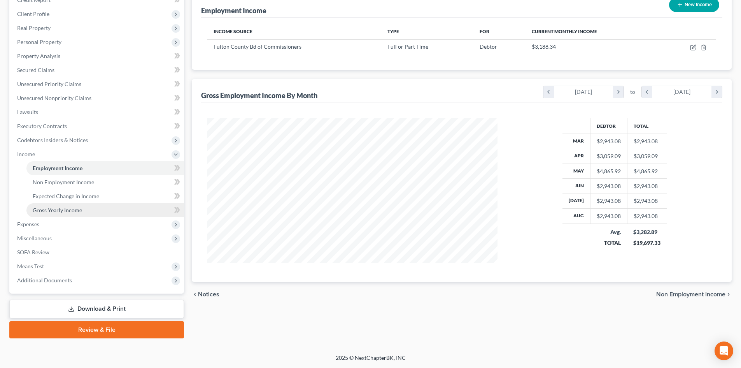
click at [59, 212] on span "Gross Yearly Income" at bounding box center [57, 210] width 49 height 7
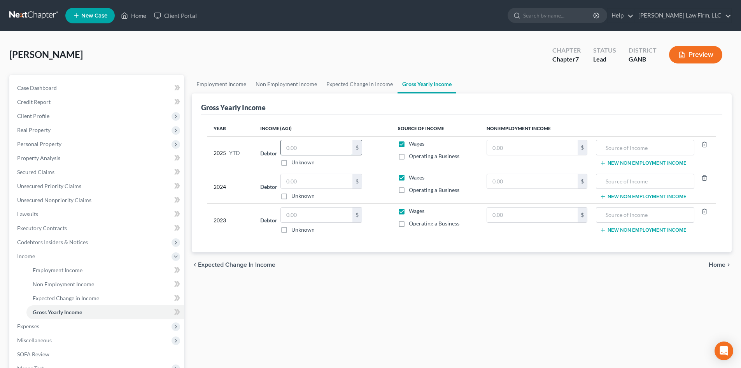
click at [308, 147] on input "text" at bounding box center [317, 147] width 72 height 15
click at [131, 13] on link "Home" at bounding box center [133, 16] width 33 height 14
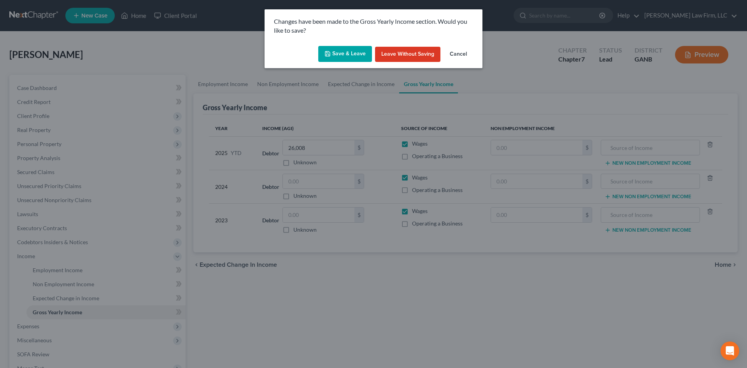
click at [345, 56] on button "Save & Leave" at bounding box center [345, 54] width 54 height 16
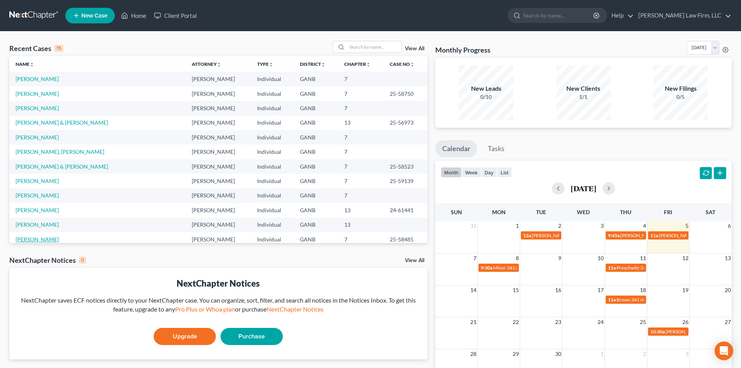
click at [20, 239] on link "Hernandez, Nelson" at bounding box center [37, 239] width 43 height 7
